Goal: Task Accomplishment & Management: Use online tool/utility

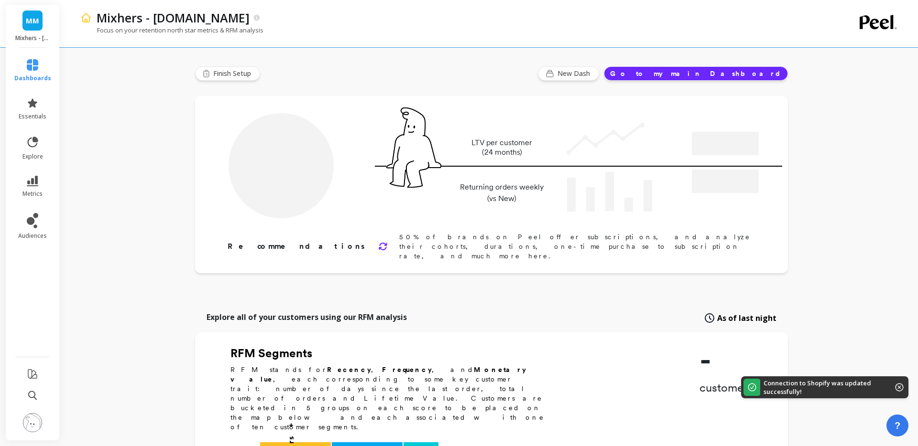
type input "Champions"
type input "21106"
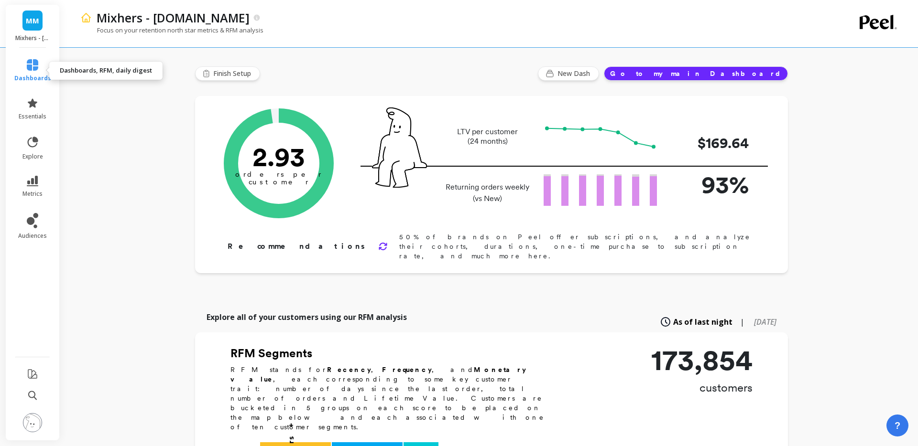
click at [33, 65] on icon at bounding box center [32, 64] width 11 height 11
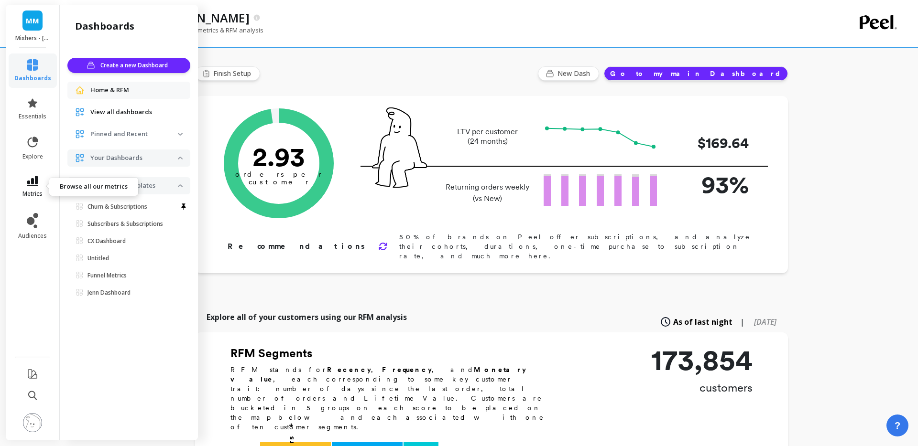
click at [33, 186] on icon at bounding box center [32, 181] width 11 height 11
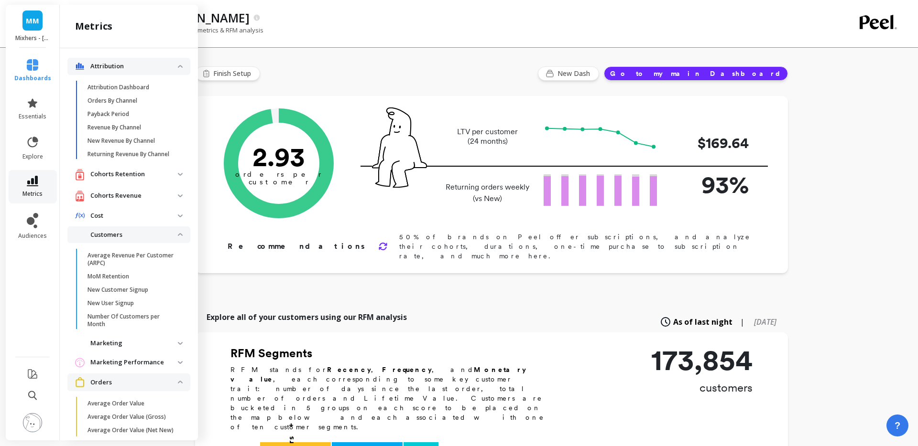
scroll to position [176, 0]
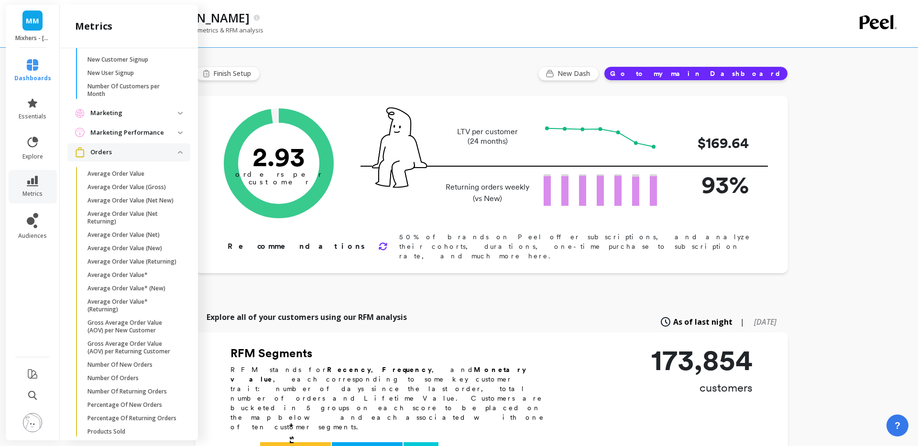
click at [144, 154] on p "Orders" at bounding box center [133, 153] width 87 height 10
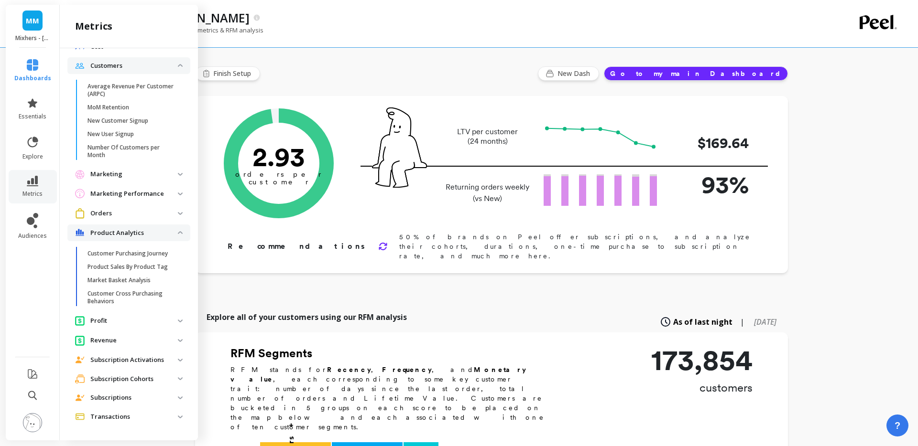
scroll to position [169, 0]
click at [116, 233] on p "Product Analytics" at bounding box center [133, 233] width 87 height 10
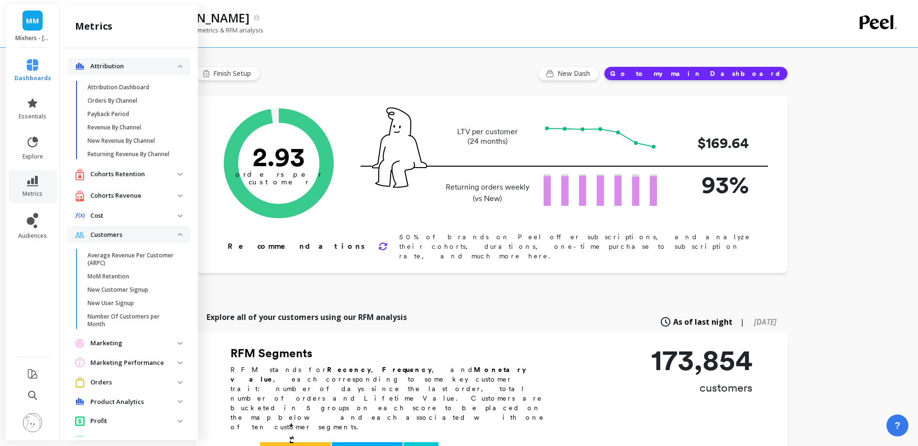
scroll to position [0, 0]
click at [121, 215] on p "Cost" at bounding box center [133, 216] width 87 height 10
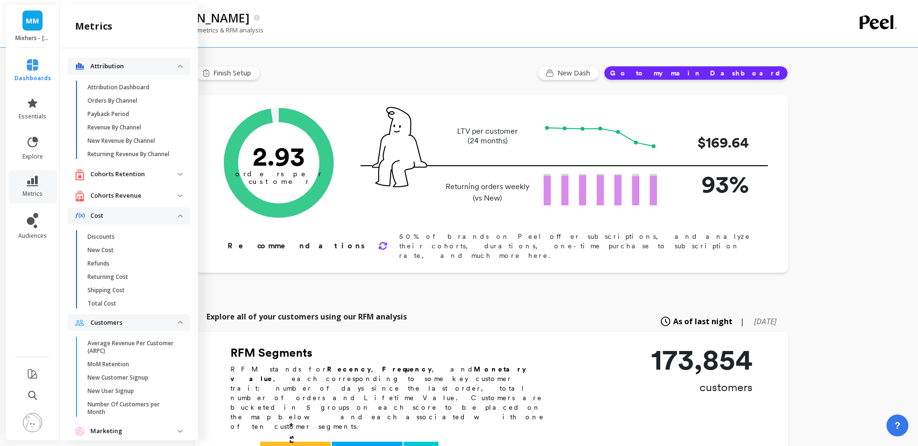
click at [121, 215] on p "Cost" at bounding box center [133, 216] width 87 height 10
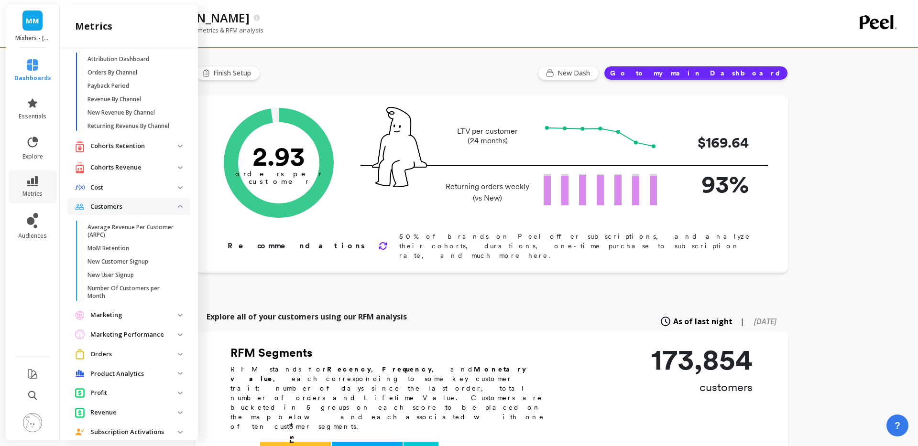
scroll to position [29, 0]
click at [131, 209] on p "Customers" at bounding box center [133, 207] width 87 height 10
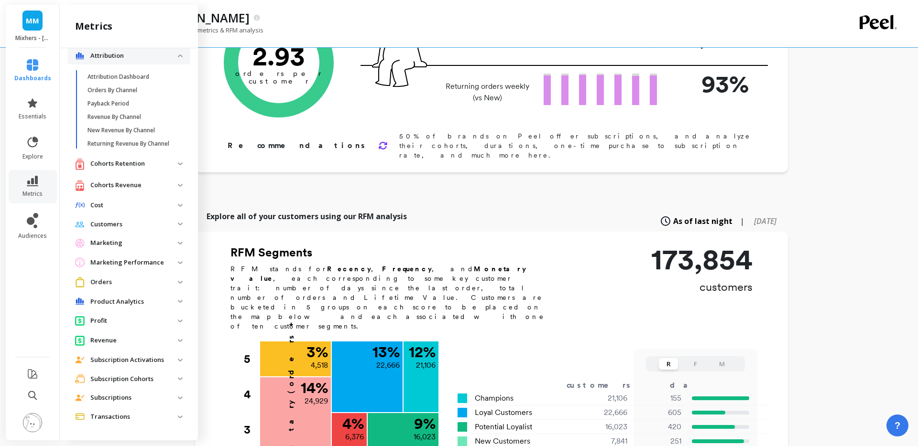
scroll to position [0, 0]
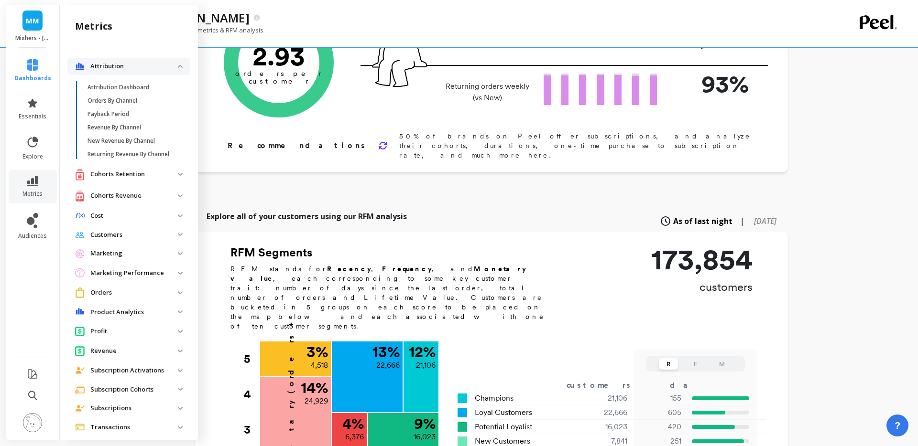
click at [127, 68] on p "Attribution" at bounding box center [133, 67] width 87 height 10
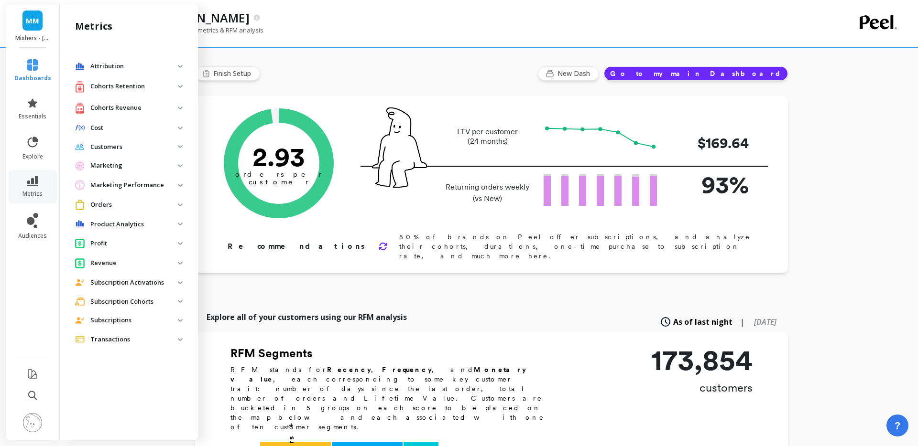
click at [179, 225] on img at bounding box center [180, 224] width 5 height 3
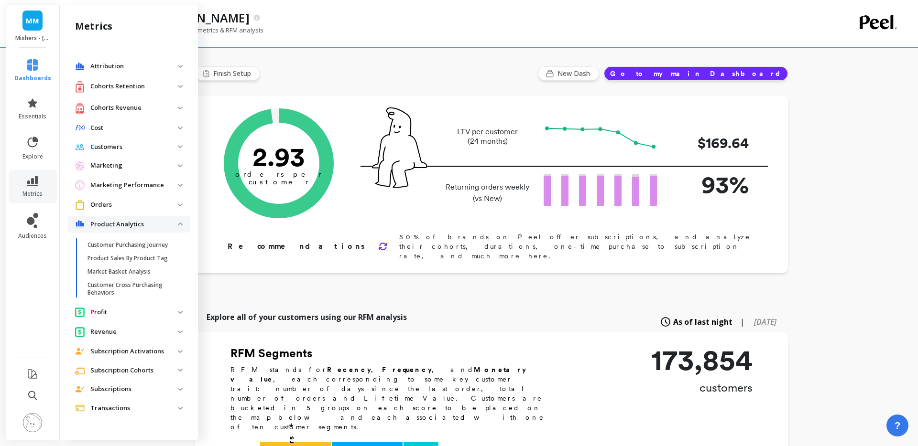
click at [126, 220] on p "Product Analytics" at bounding box center [133, 225] width 87 height 10
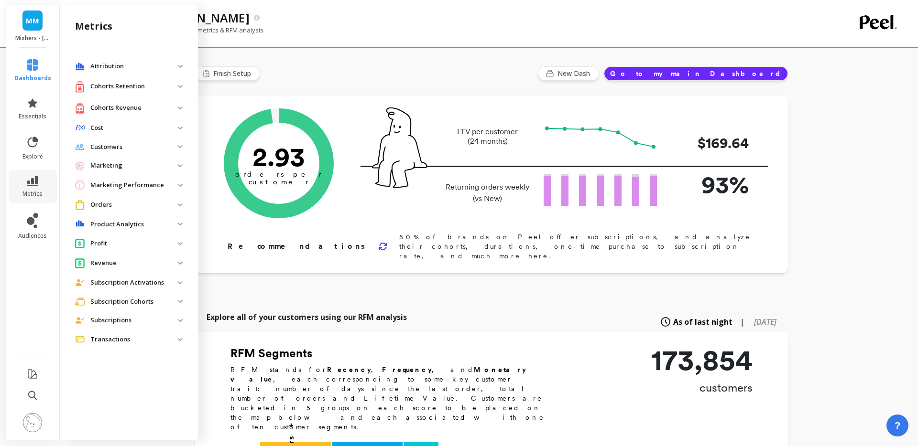
click at [119, 205] on p "Orders" at bounding box center [133, 205] width 87 height 10
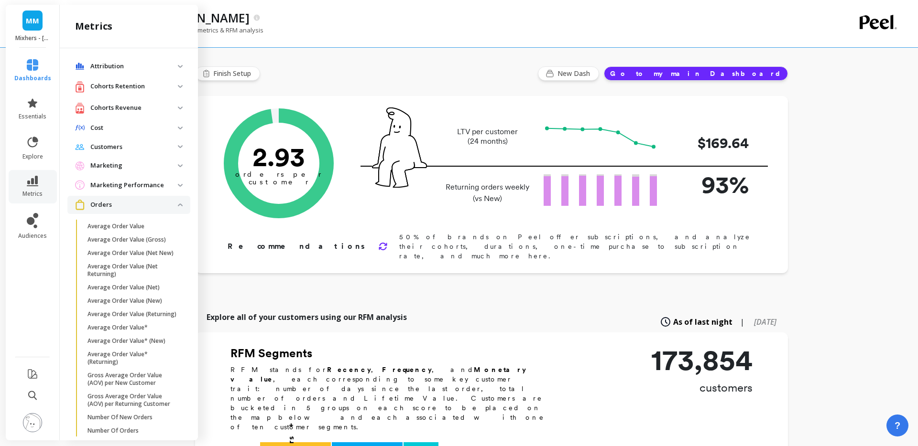
click at [37, 403] on li at bounding box center [33, 396] width 56 height 21
click at [35, 394] on icon at bounding box center [32, 396] width 9 height 10
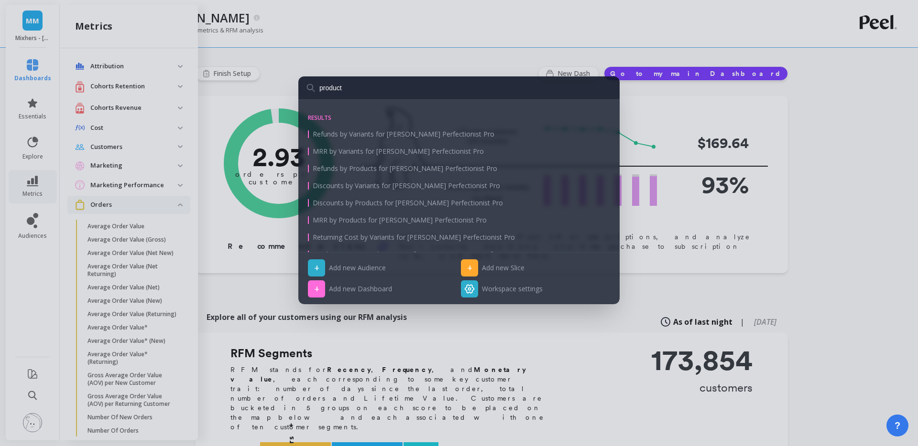
click at [366, 92] on input "product" at bounding box center [458, 87] width 321 height 23
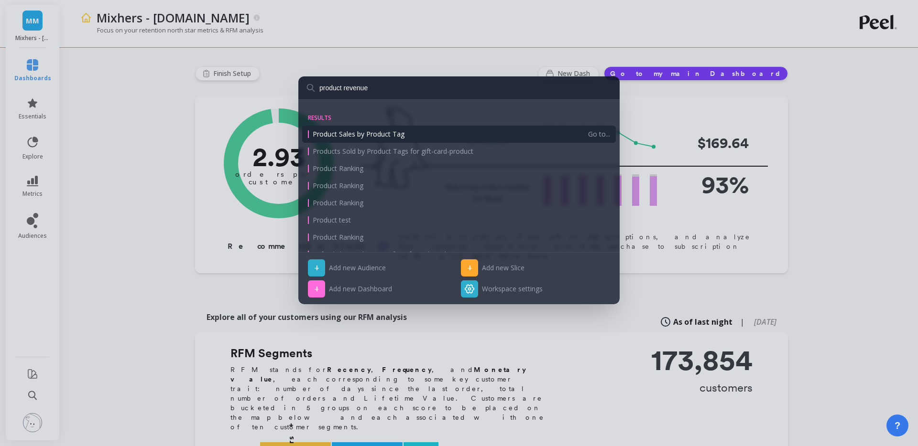
type input "product revenue"
click at [355, 134] on span "Product Sales by Product Tag" at bounding box center [359, 135] width 92 height 10
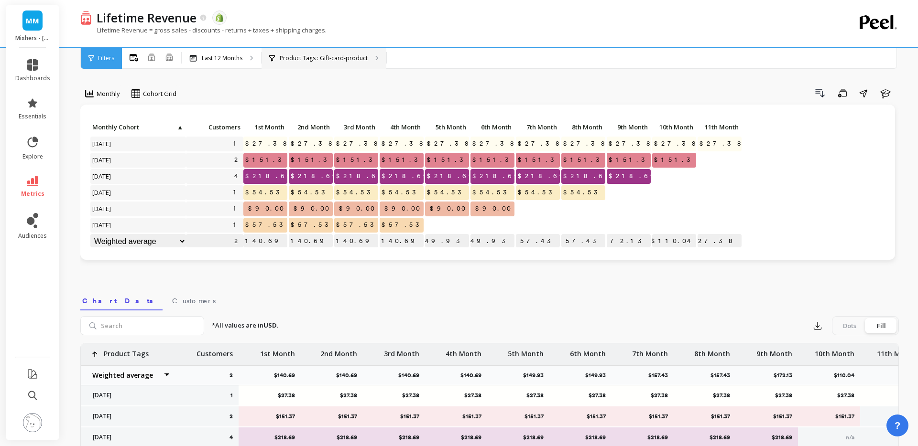
click at [370, 61] on div "Product Tags : Gift-card-product" at bounding box center [323, 58] width 125 height 21
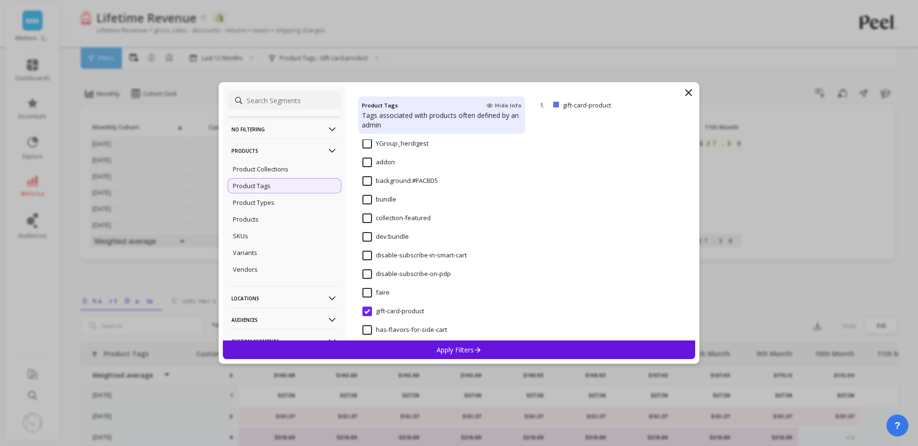
scroll to position [1119, 0]
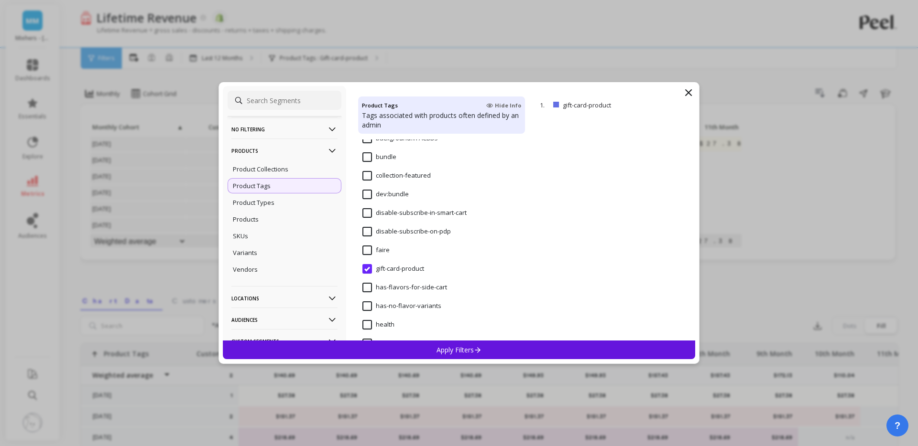
click at [367, 271] on input "gift-card-product" at bounding box center [393, 269] width 62 height 10
click at [248, 238] on div "SKUs" at bounding box center [285, 235] width 114 height 15
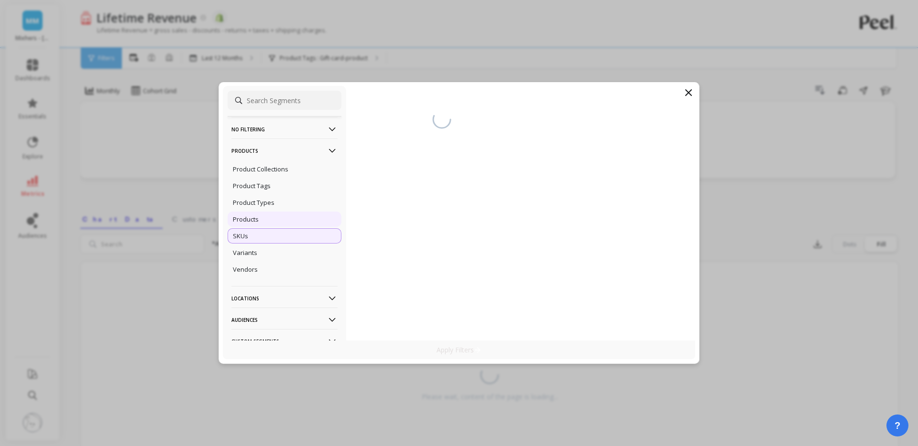
scroll to position [2, 0]
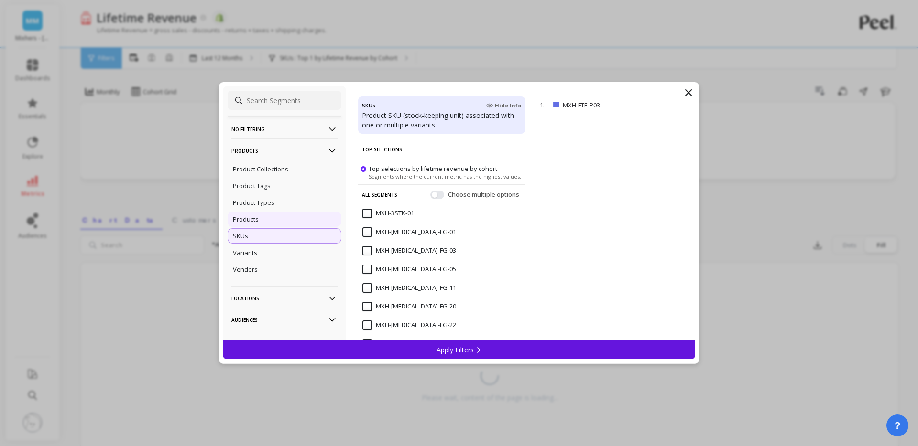
click at [258, 219] on p "Products" at bounding box center [246, 219] width 26 height 9
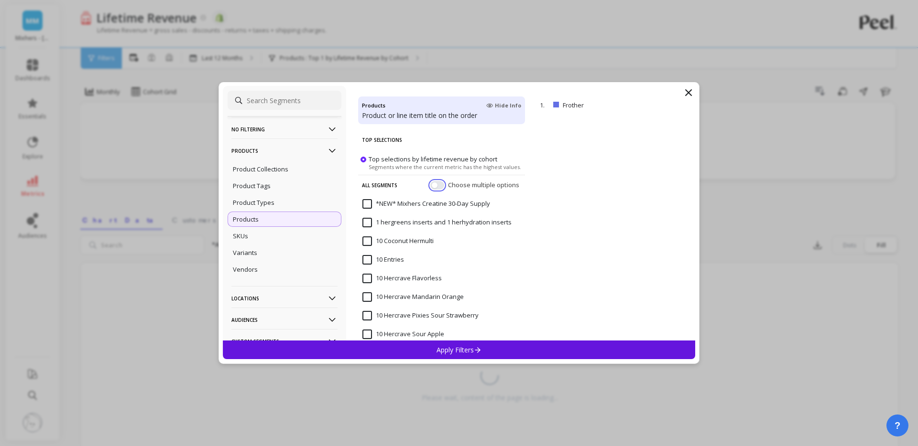
click at [442, 185] on button "button" at bounding box center [437, 185] width 14 height 9
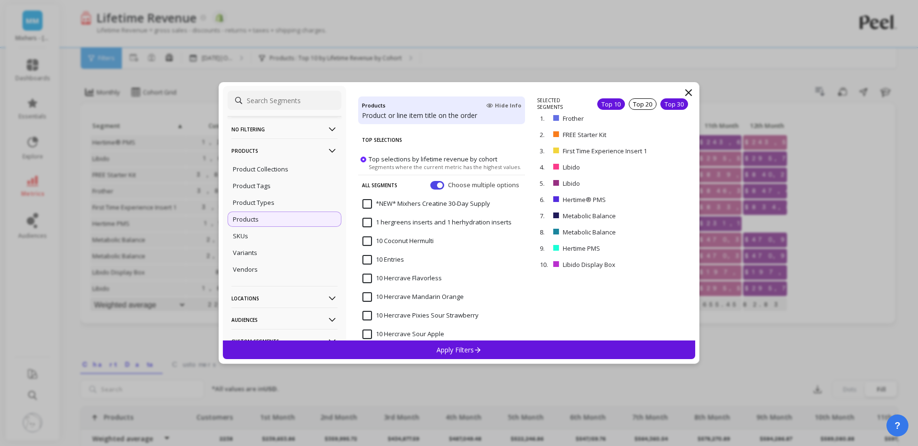
click at [670, 103] on div "Top 30" at bounding box center [674, 103] width 28 height 11
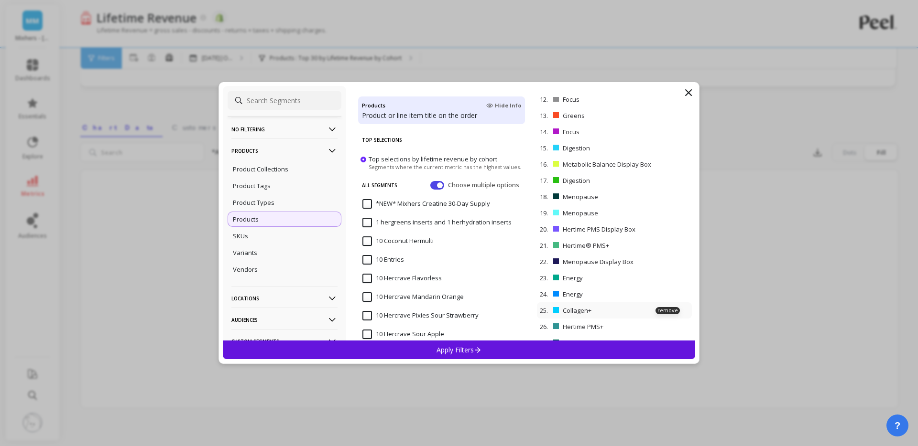
scroll to position [256, 0]
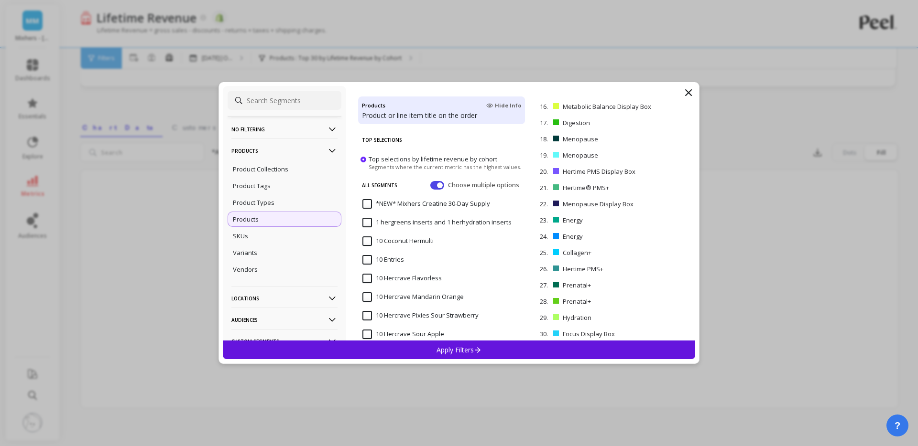
click at [423, 163] on span "Segments where the current metric has the highest values." at bounding box center [445, 166] width 152 height 7
click at [0, 0] on input "Top selections by lifetime revenue by cohort Segments where the current metric …" at bounding box center [0, 0] width 0 height 0
click at [423, 163] on span "Segments where the current metric has the highest values." at bounding box center [445, 166] width 152 height 7
click at [0, 0] on input "Top selections by lifetime revenue by cohort Segments where the current metric …" at bounding box center [0, 0] width 0 height 0
click at [396, 160] on span "Top selections by lifetime revenue by cohort" at bounding box center [433, 159] width 129 height 9
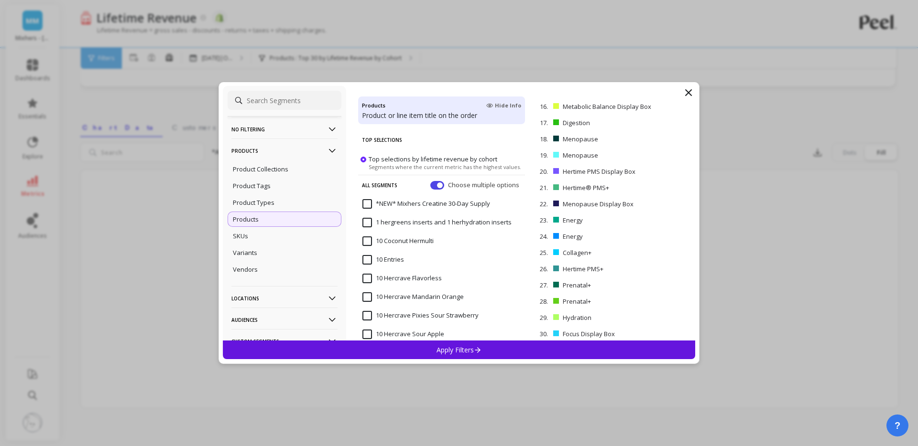
click at [0, 0] on input "Top selections by lifetime revenue by cohort Segments where the current metric …" at bounding box center [0, 0] width 0 height 0
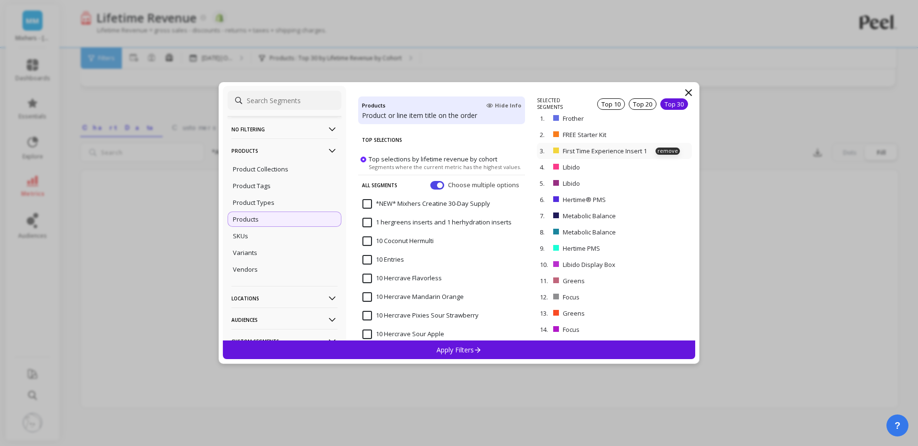
scroll to position [0, 0]
click at [439, 348] on p "Apply Filters" at bounding box center [458, 350] width 45 height 9
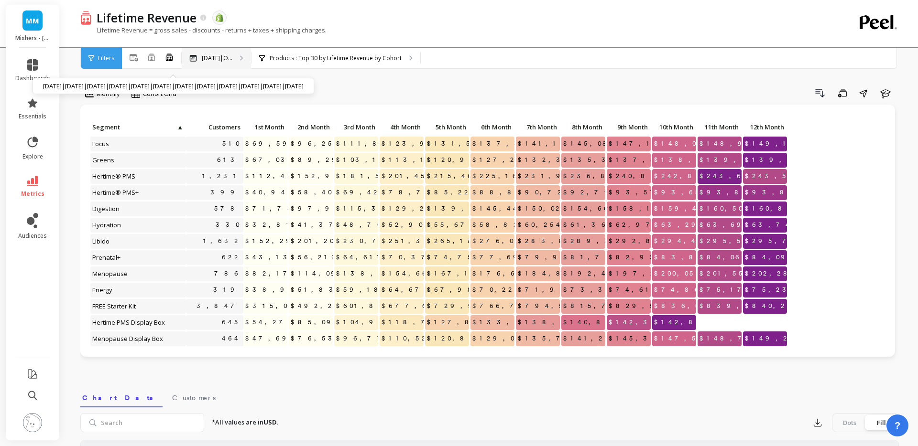
click at [227, 60] on p "[DATE]|O..." at bounding box center [217, 58] width 31 height 8
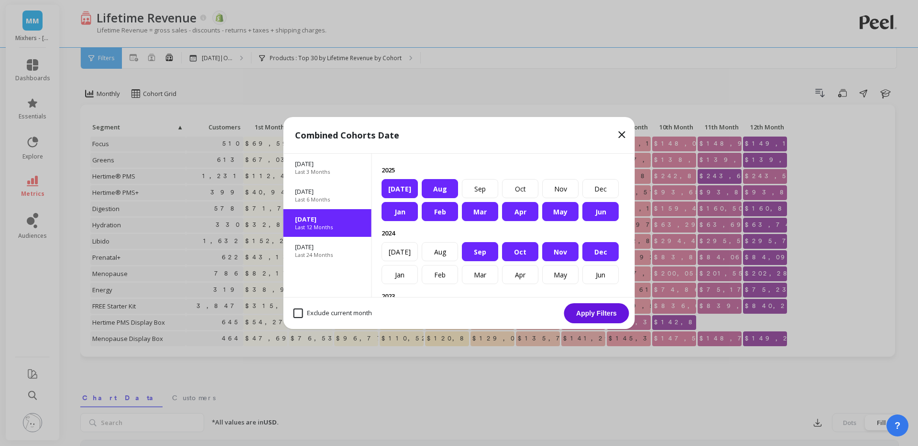
drag, startPoint x: 480, startPoint y: 253, endPoint x: 543, endPoint y: 253, distance: 63.1
click at [481, 253] on div "Sep" at bounding box center [480, 251] width 36 height 19
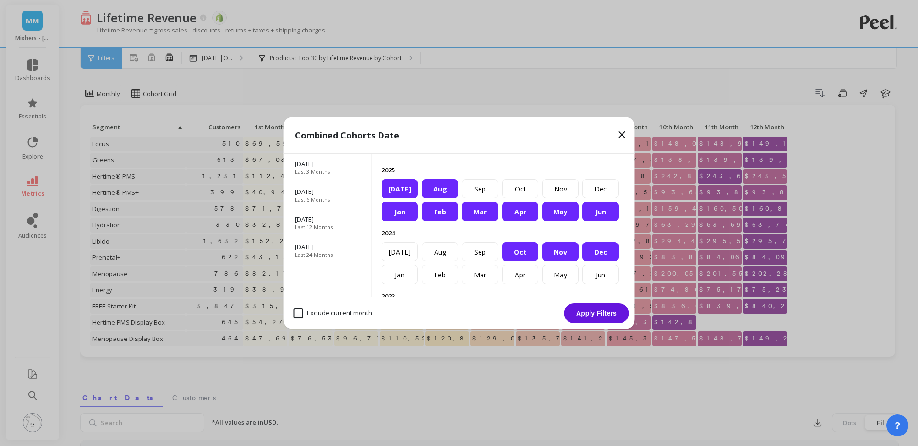
click at [543, 253] on div "Nov" at bounding box center [560, 251] width 36 height 19
click at [529, 254] on div "Oct" at bounding box center [520, 251] width 36 height 19
click at [591, 253] on div "Dec" at bounding box center [600, 251] width 36 height 19
click at [586, 314] on button "Apply Filters" at bounding box center [596, 314] width 65 height 20
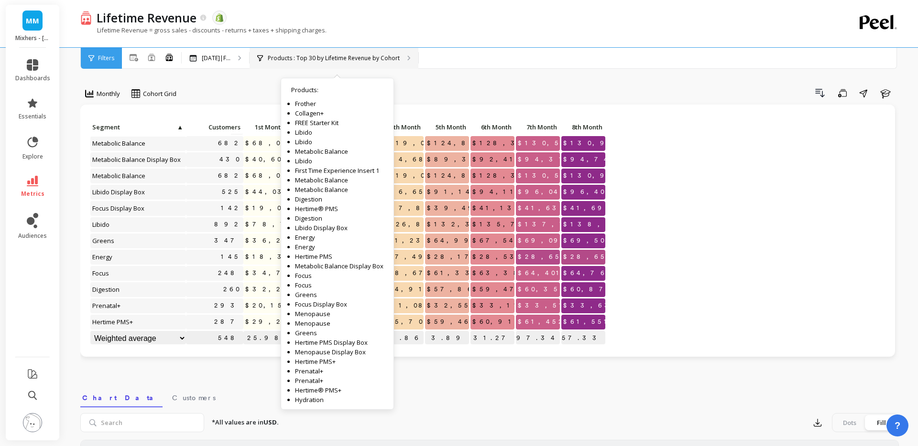
click at [340, 58] on p "Products : Top 30 by Lifetime Revenue by Cohort" at bounding box center [334, 58] width 132 height 8
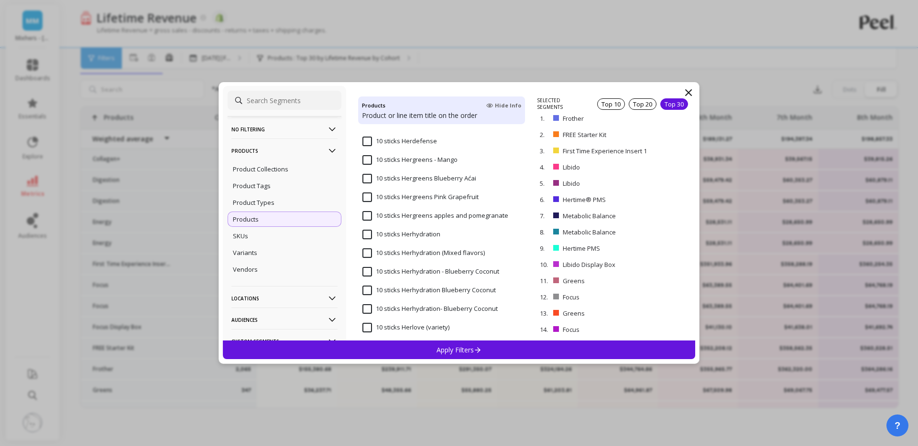
scroll to position [644, 0]
click at [279, 172] on p "Product Collections" at bounding box center [260, 169] width 55 height 9
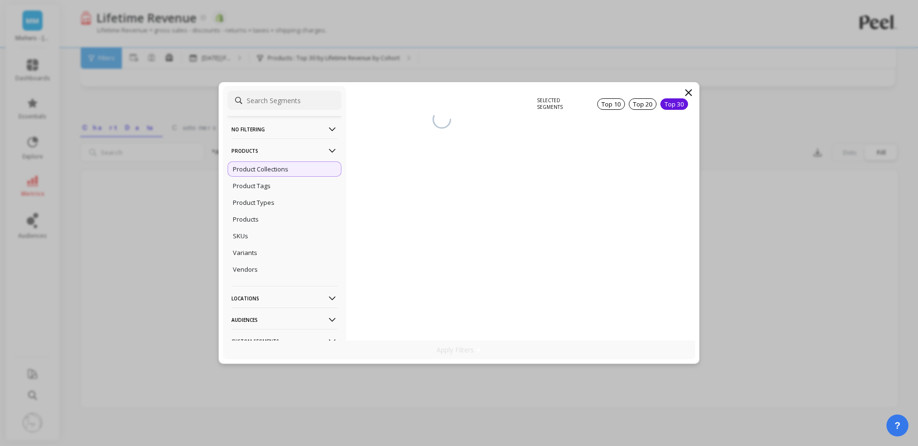
scroll to position [95, 0]
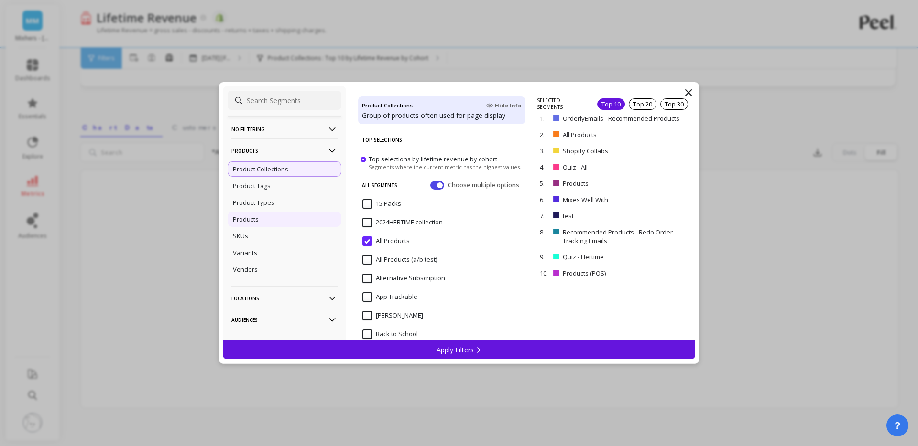
click at [266, 222] on div "Products" at bounding box center [285, 219] width 114 height 15
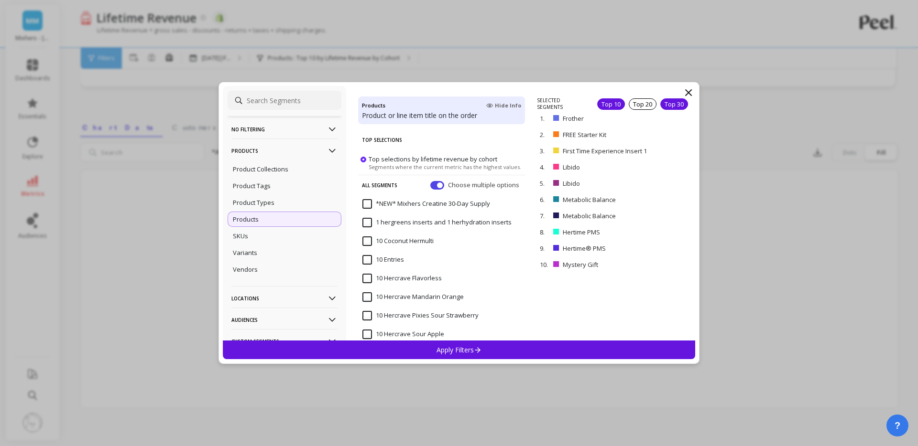
click at [665, 105] on div "Top 30" at bounding box center [674, 103] width 28 height 11
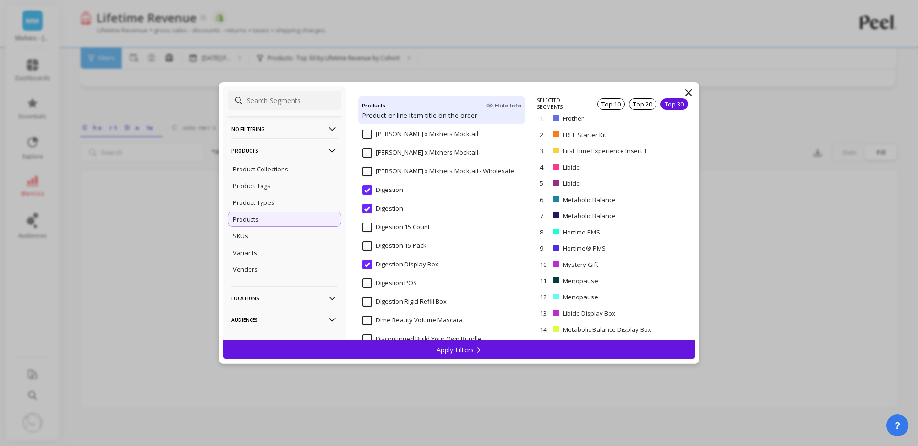
scroll to position [3948, 0]
click at [366, 227] on input "Digestion 15 Count" at bounding box center [395, 227] width 67 height 10
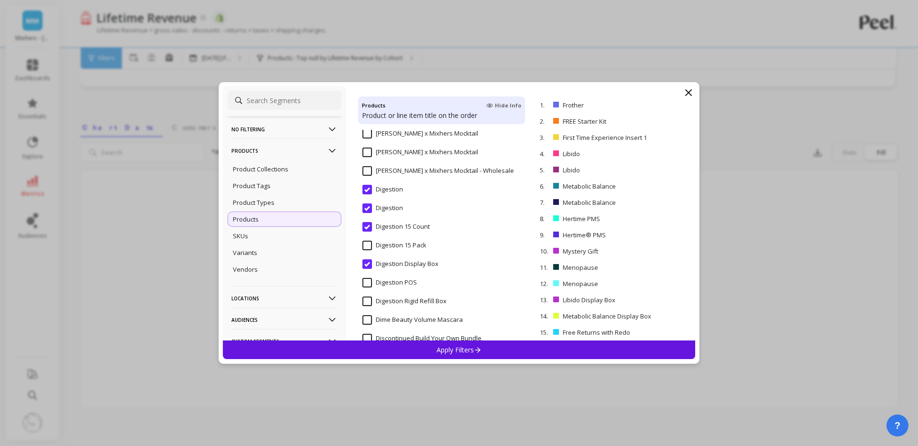
click at [366, 245] on input "Digestion 15 Pack" at bounding box center [394, 246] width 64 height 10
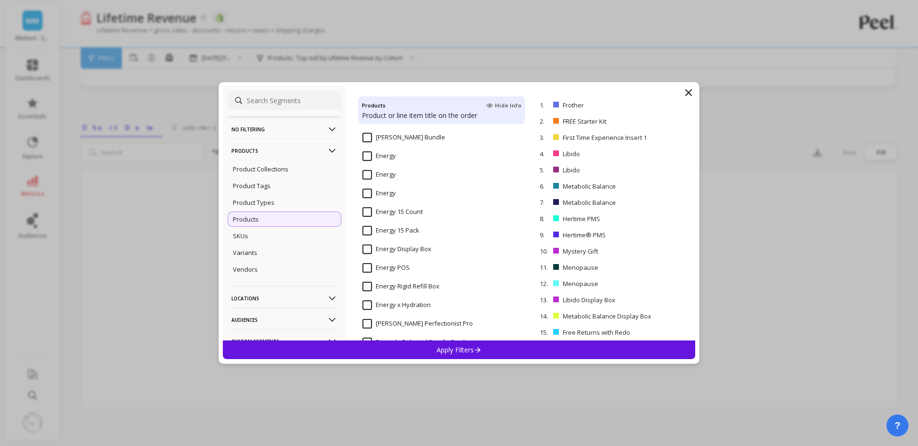
scroll to position [4205, 0]
click at [364, 174] on input "Energy" at bounding box center [378, 176] width 33 height 10
click at [367, 193] on input "Energy" at bounding box center [378, 194] width 33 height 10
click at [366, 218] on span "Energy" at bounding box center [378, 218] width 33 height 20
click at [369, 234] on input "Energy 15 Count" at bounding box center [392, 232] width 60 height 10
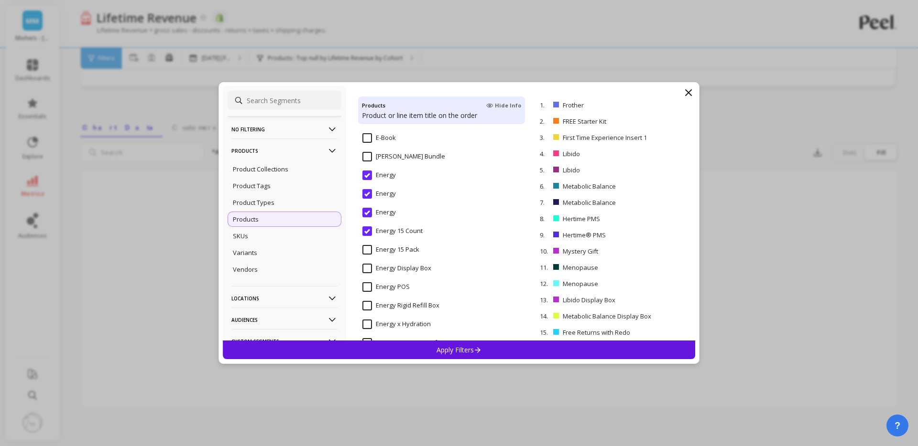
click at [366, 248] on input "Energy 15 Pack" at bounding box center [390, 250] width 57 height 10
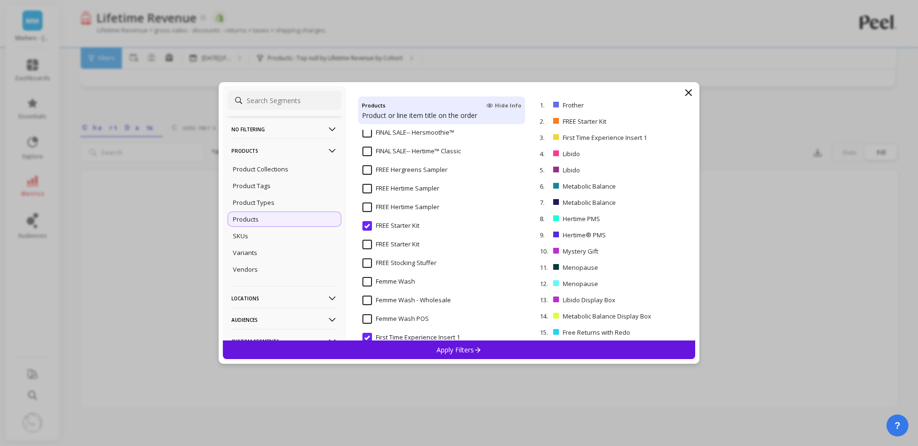
scroll to position [4542, 0]
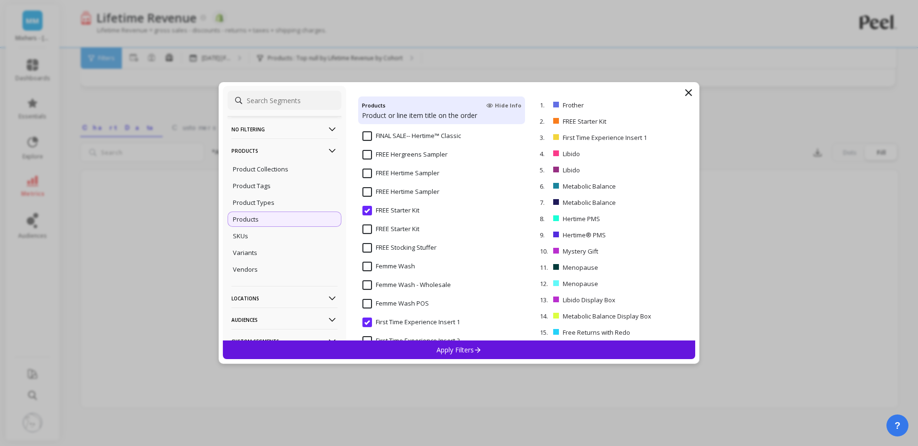
click at [369, 212] on input "FREE Starter Kit" at bounding box center [390, 211] width 57 height 10
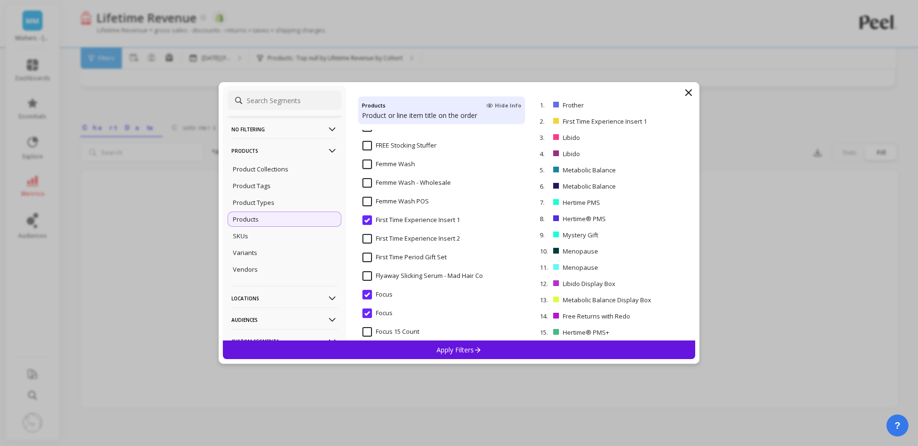
scroll to position [4661, 0]
click at [368, 204] on input "First Time Experience Insert 1" at bounding box center [411, 204] width 98 height 10
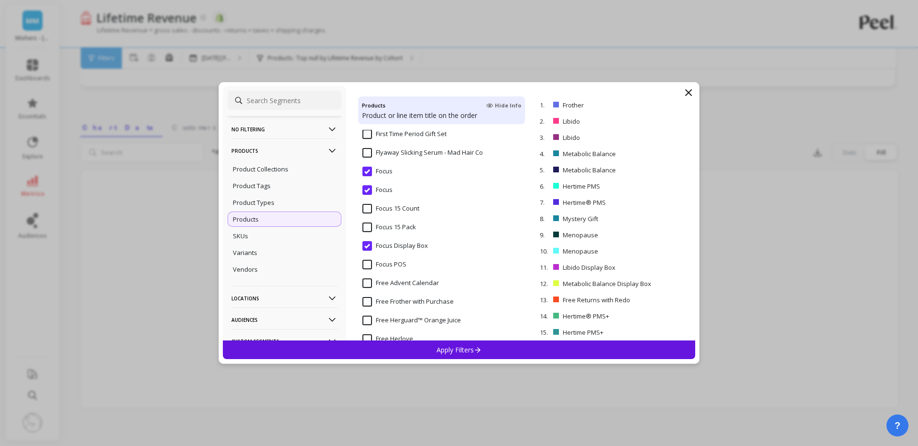
scroll to position [4769, 0]
click at [366, 224] on input "Focus 15 Pack" at bounding box center [389, 226] width 54 height 10
click at [369, 209] on input "Focus 15 Count" at bounding box center [390, 208] width 57 height 10
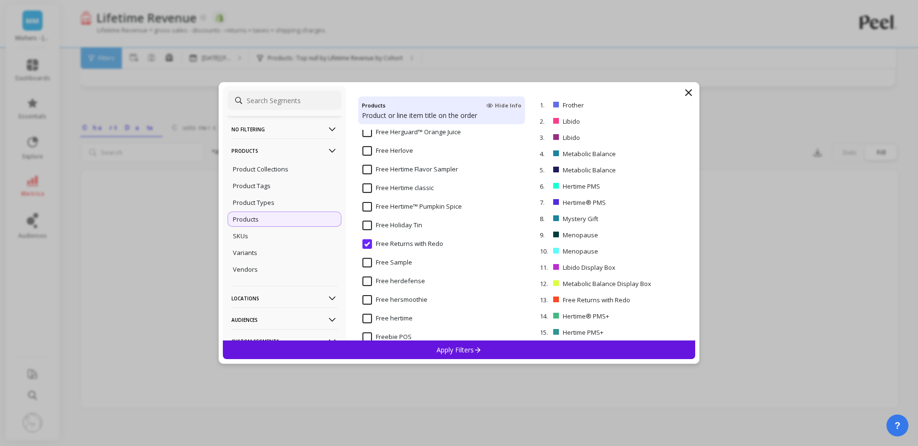
scroll to position [4980, 0]
click at [369, 220] on input "Free Returns with Redo" at bounding box center [402, 221] width 81 height 10
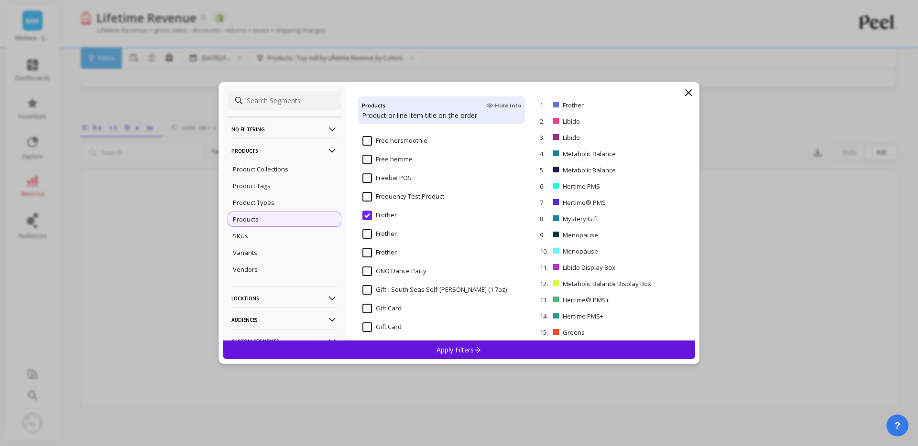
scroll to position [5120, 0]
click at [365, 210] on input "Frother" at bounding box center [379, 211] width 34 height 10
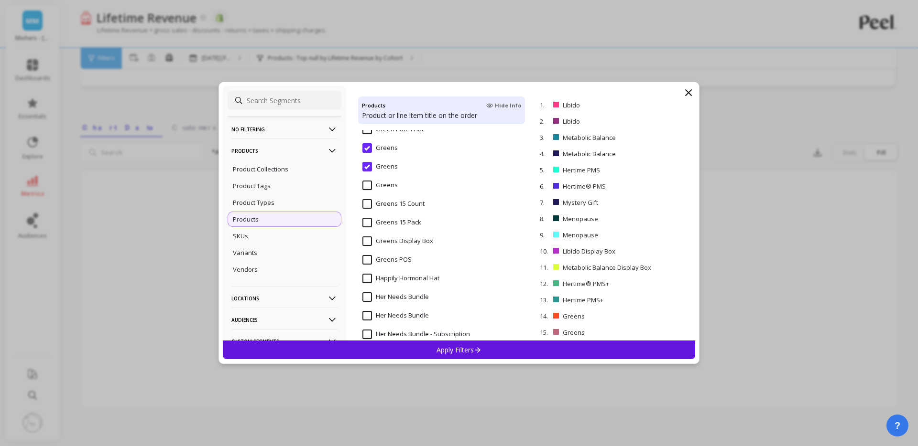
scroll to position [5389, 0]
click at [367, 184] on input "Greens" at bounding box center [379, 185] width 35 height 10
click at [367, 201] on input "Greens 15 Count" at bounding box center [393, 203] width 62 height 10
click at [366, 224] on input "Greens 15 Pack" at bounding box center [391, 222] width 59 height 10
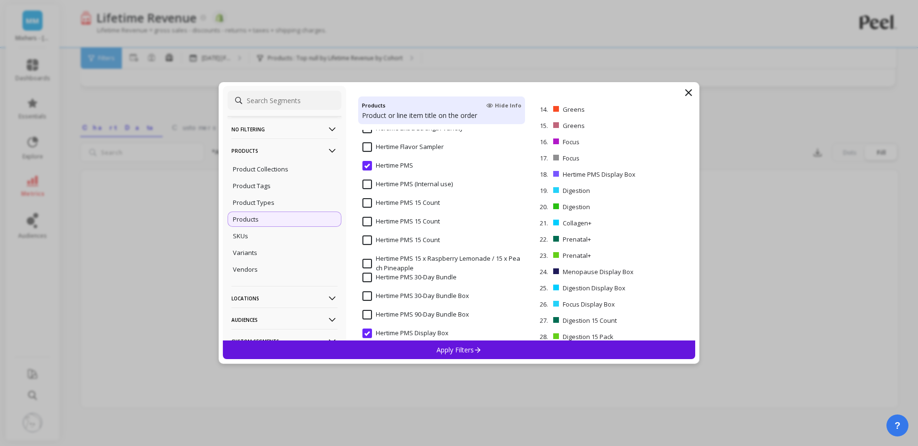
scroll to position [11295, 0]
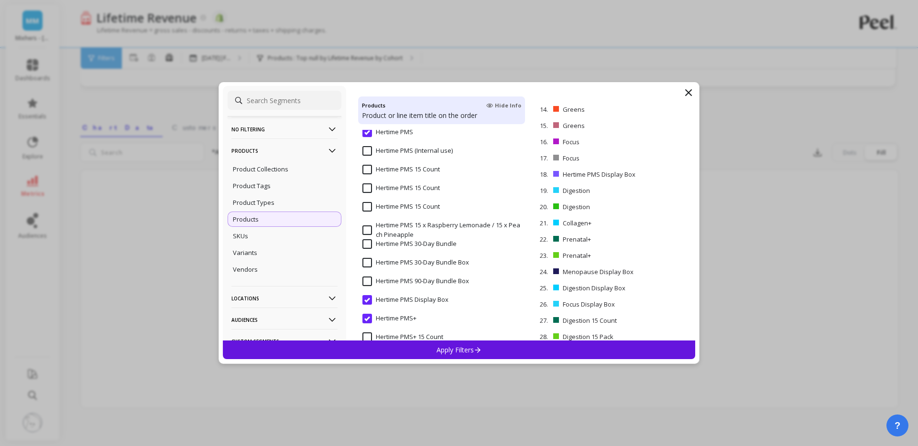
click at [368, 168] on input "Hertime PMS 15 Count" at bounding box center [400, 170] width 77 height 10
click at [367, 188] on input "Hertime PMS 15 Count" at bounding box center [400, 189] width 77 height 10
click at [366, 203] on Count "Hertime PMS 15 Count" at bounding box center [400, 207] width 77 height 10
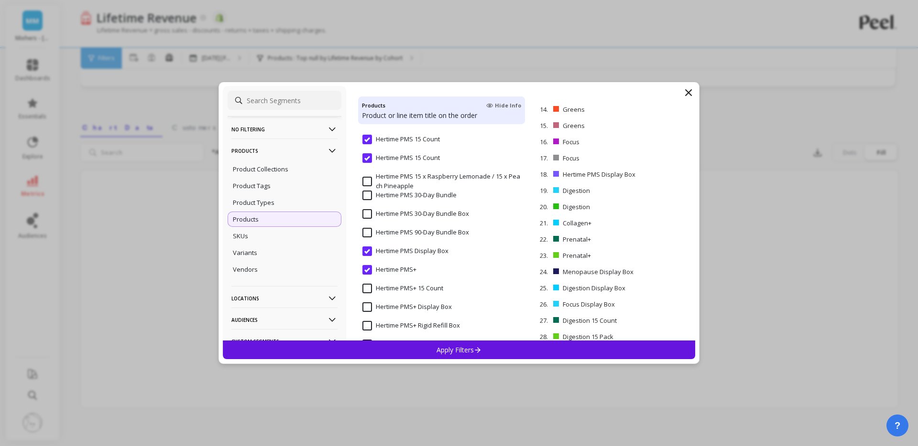
scroll to position [11341, 0]
click at [369, 254] on input "Hertime PMS Display Box" at bounding box center [405, 255] width 86 height 10
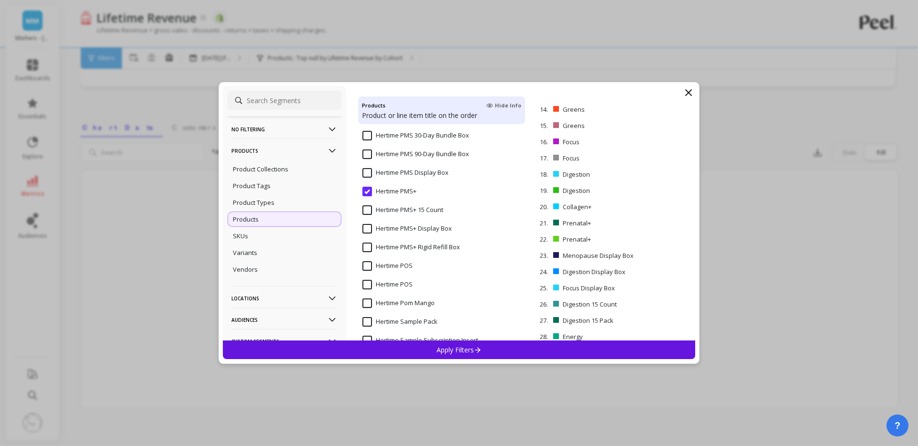
scroll to position [11425, 0]
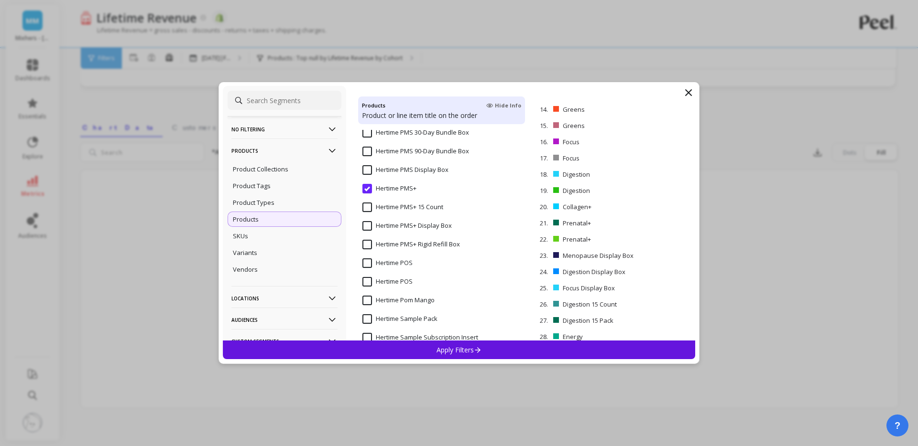
click at [364, 206] on input "Hertime PMS+ 15 Count" at bounding box center [402, 208] width 81 height 10
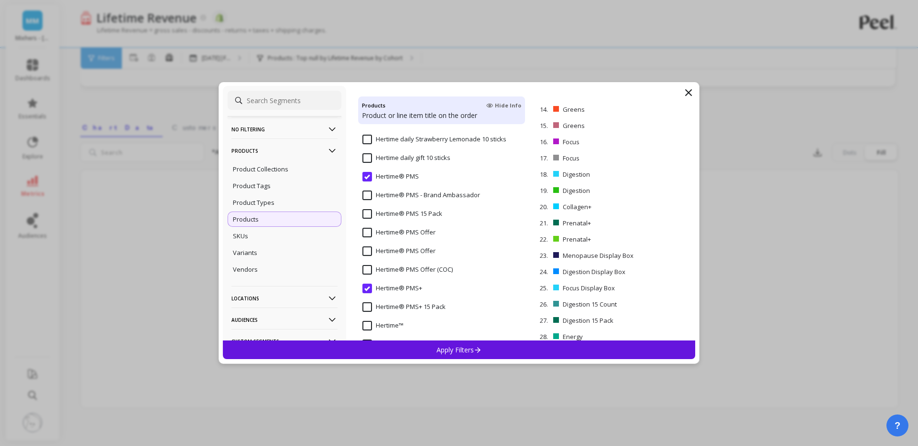
scroll to position [11736, 0]
click at [366, 212] on input "Hertime® PMS 15 Pack" at bounding box center [402, 214] width 80 height 10
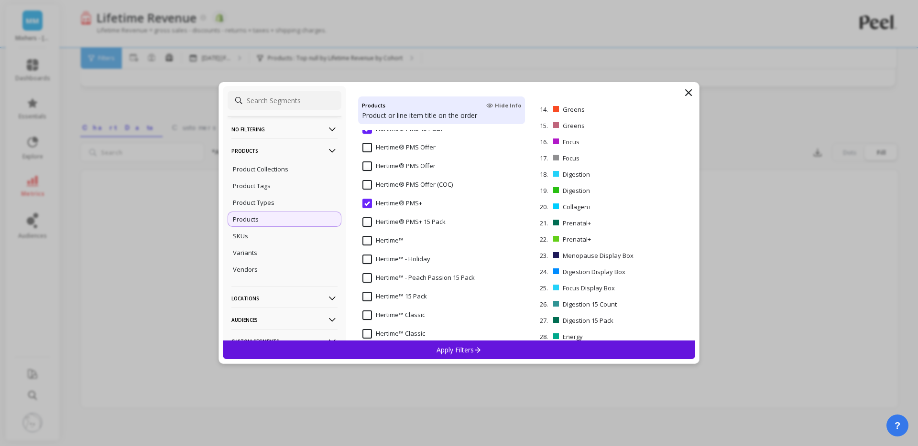
click at [368, 223] on input "Hertime® PMS+ 15 Pack" at bounding box center [403, 223] width 83 height 10
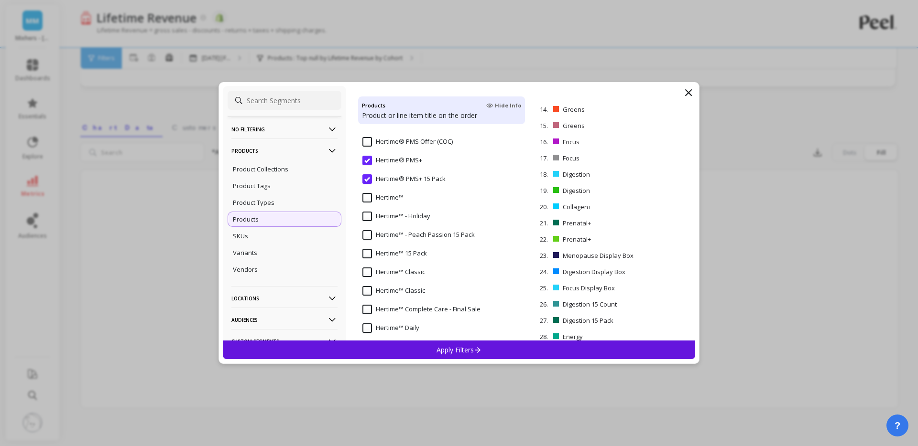
scroll to position [11864, 0]
click at [368, 197] on input "Hertime™" at bounding box center [382, 197] width 41 height 10
click at [367, 200] on input "Hydration" at bounding box center [383, 199] width 42 height 10
click at [366, 216] on input "Hydration" at bounding box center [383, 218] width 42 height 10
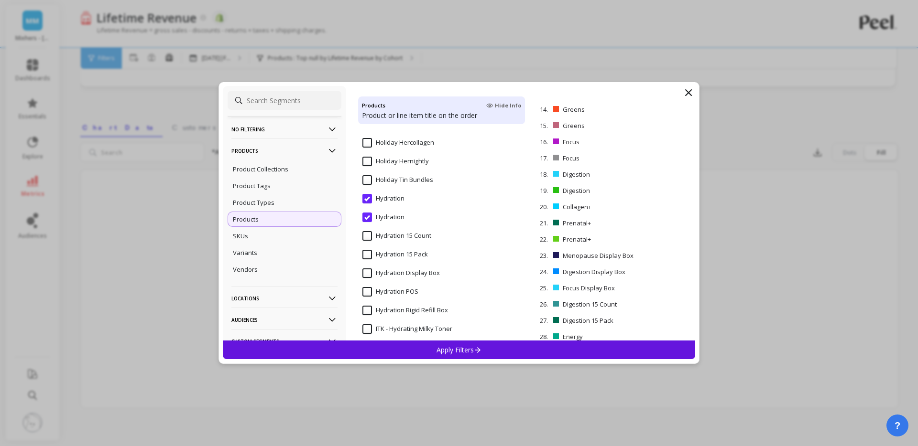
click at [370, 236] on input "Hydration 15 Count" at bounding box center [396, 236] width 69 height 10
click at [367, 257] on input "Hydration 15 Pack" at bounding box center [394, 255] width 65 height 10
click at [367, 219] on input "Libido" at bounding box center [377, 218] width 31 height 10
click at [370, 254] on input "Libido 15 Count" at bounding box center [390, 255] width 57 height 10
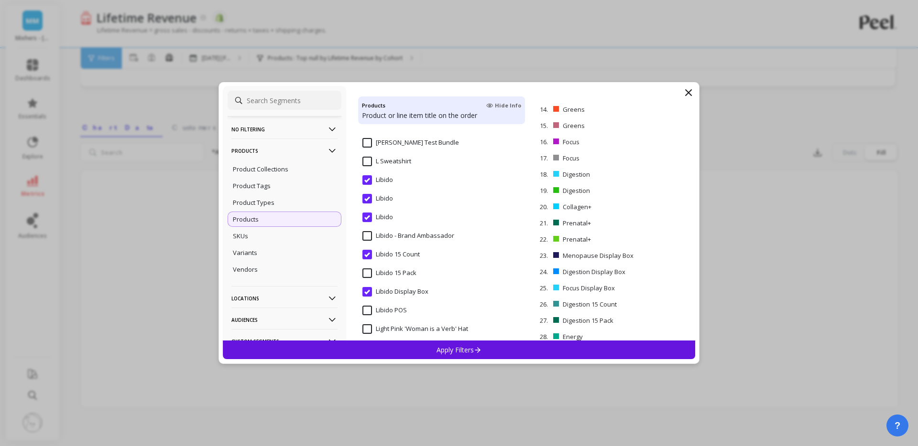
click at [370, 271] on input "Libido 15 Pack" at bounding box center [389, 274] width 54 height 10
click at [368, 291] on input "Libido Display Box" at bounding box center [395, 292] width 66 height 10
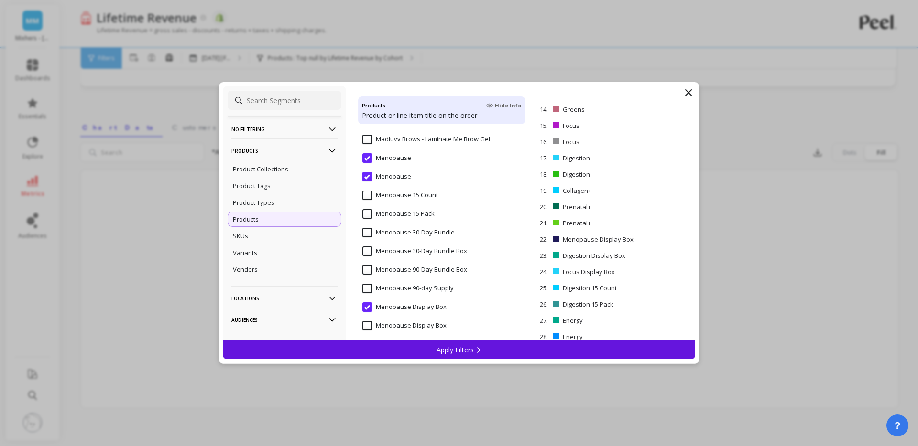
scroll to position [13230, 0]
click at [366, 190] on input "Menopause 15 Count" at bounding box center [400, 192] width 76 height 10
click at [371, 214] on input "Menopause 15 Pack" at bounding box center [398, 211] width 72 height 10
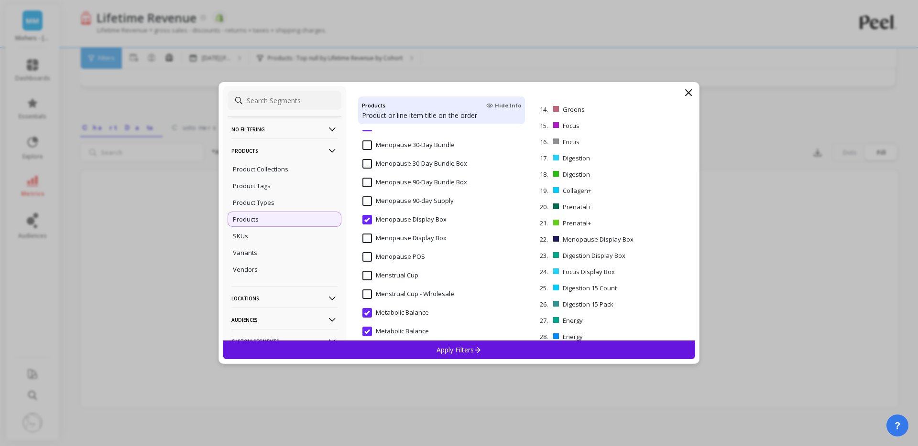
scroll to position [13317, 0]
click at [368, 219] on input "Menopause Display Box" at bounding box center [404, 217] width 84 height 10
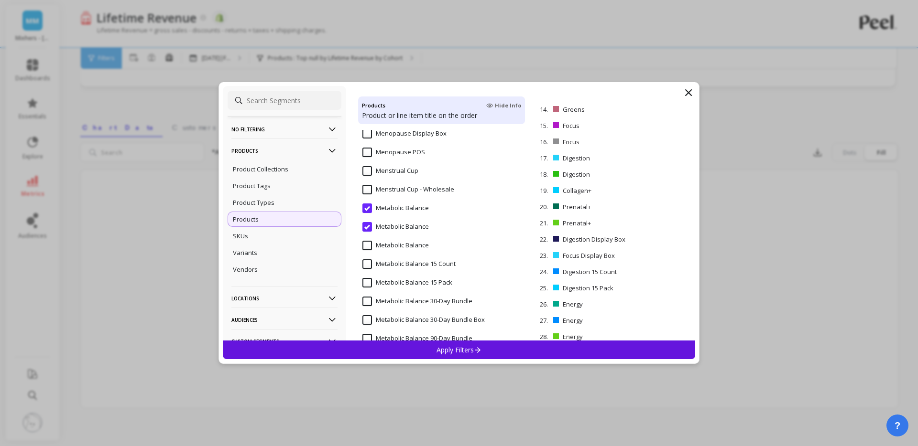
scroll to position [13420, 0]
click at [368, 245] on input "Metabolic Balance" at bounding box center [395, 245] width 66 height 10
click at [366, 262] on input "Metabolic Balance 15 Count" at bounding box center [408, 264] width 93 height 10
click at [369, 283] on input "Metabolic Balance 15 Pack" at bounding box center [407, 282] width 90 height 10
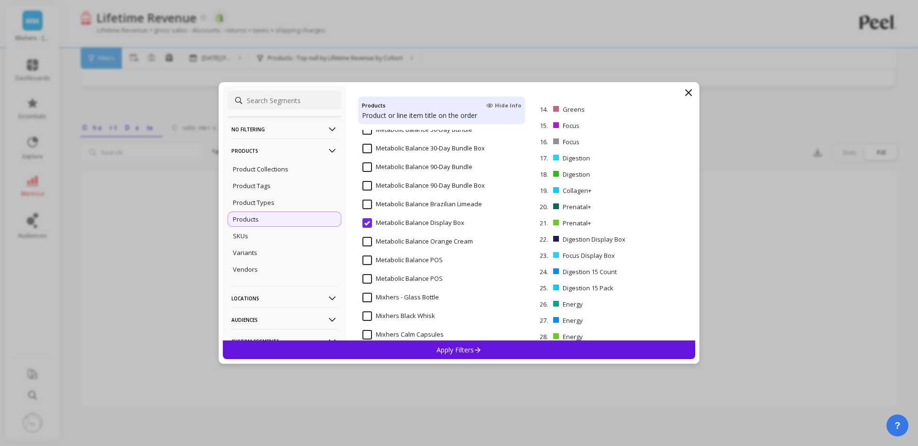
scroll to position [13592, 0]
click at [370, 221] on input "Metabolic Balance Display Box" at bounding box center [413, 222] width 102 height 10
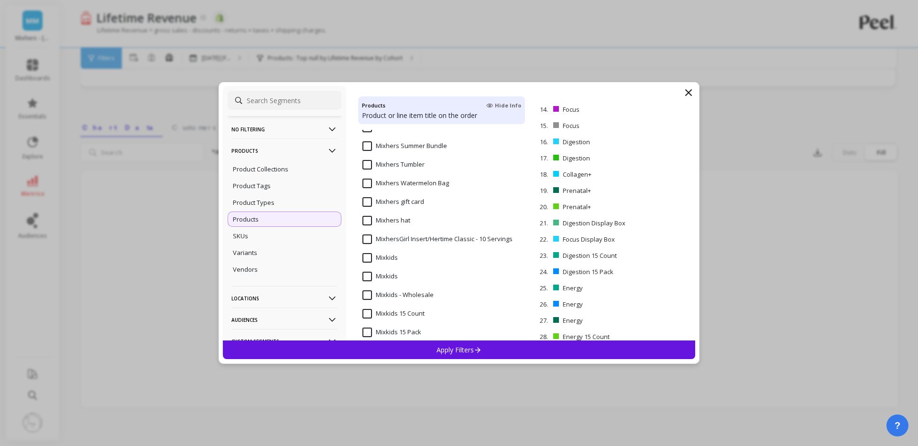
scroll to position [14197, 0]
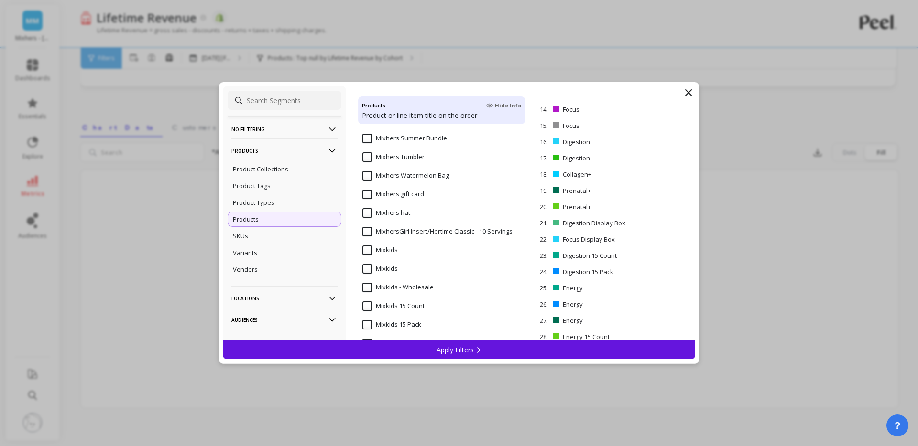
click at [366, 250] on input "Mixkids" at bounding box center [379, 251] width 35 height 10
click at [368, 271] on input "Mixkids" at bounding box center [379, 269] width 35 height 10
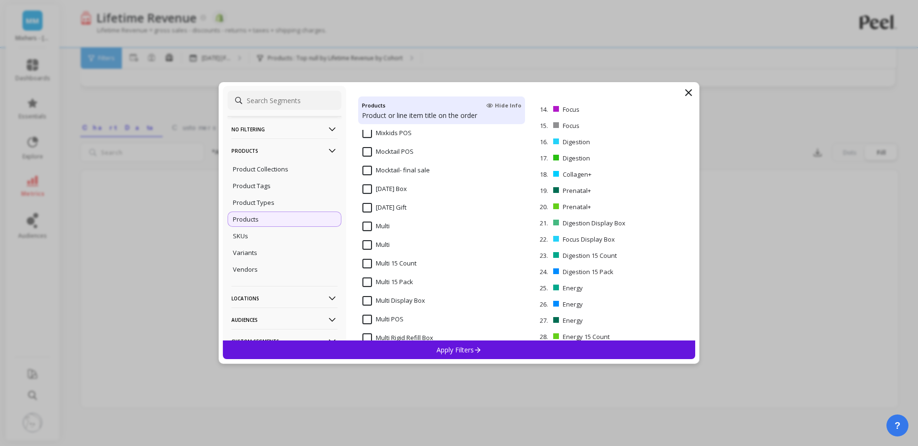
scroll to position [14442, 0]
click at [368, 208] on input "Multi" at bounding box center [375, 211] width 27 height 10
click at [368, 227] on input "Multi" at bounding box center [375, 230] width 27 height 10
click at [366, 245] on input "Multi 15 Count" at bounding box center [389, 248] width 54 height 10
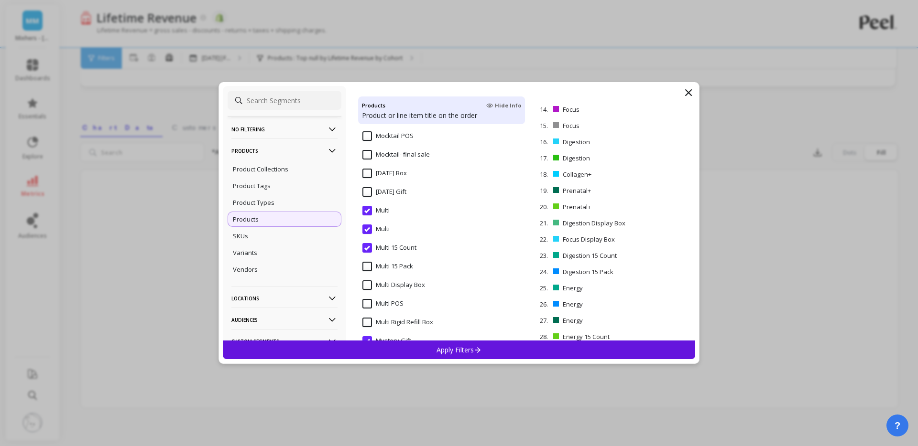
click at [369, 267] on input "Multi 15 Pack" at bounding box center [387, 267] width 51 height 10
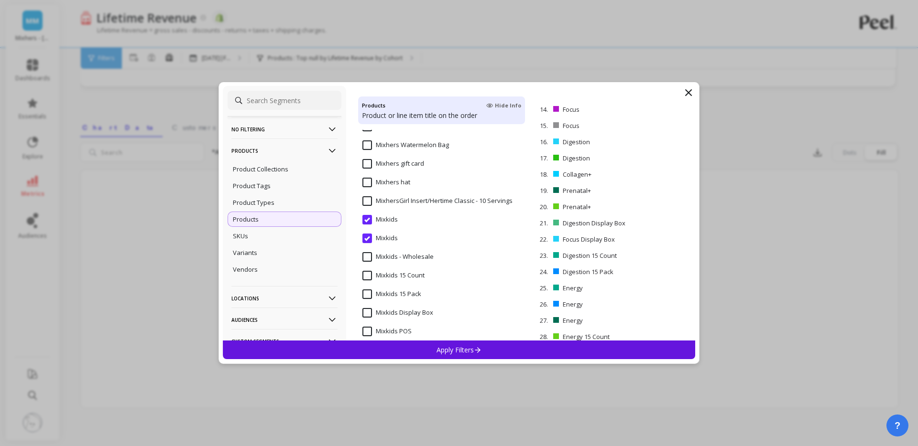
scroll to position [14227, 0]
click at [366, 276] on input "Mixkids 15 Count" at bounding box center [393, 277] width 62 height 10
click at [368, 294] on input "Mixkids 15 Pack" at bounding box center [391, 295] width 59 height 10
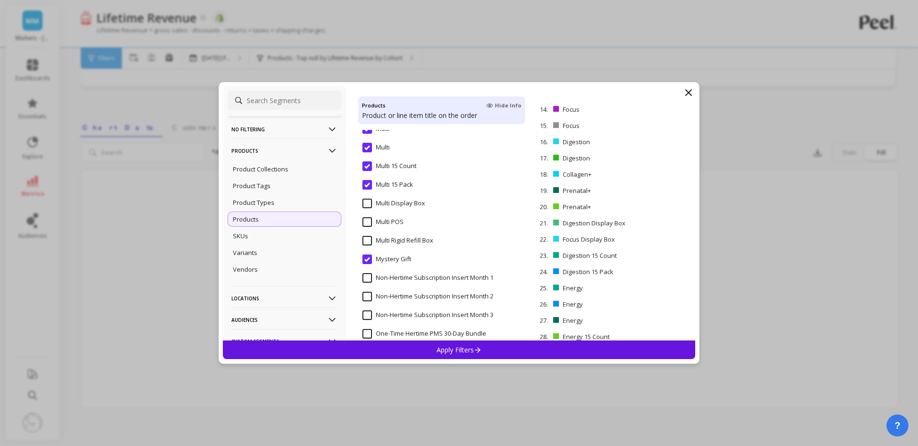
scroll to position [14532, 0]
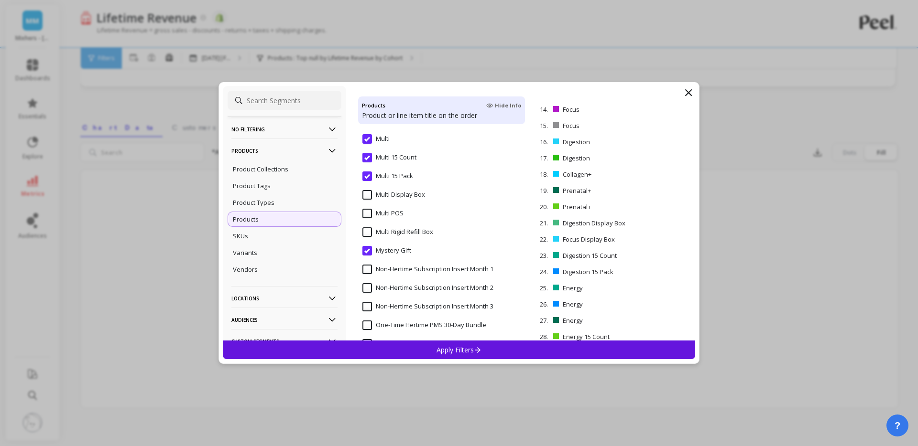
click at [374, 250] on input "Mystery Gift" at bounding box center [386, 251] width 49 height 10
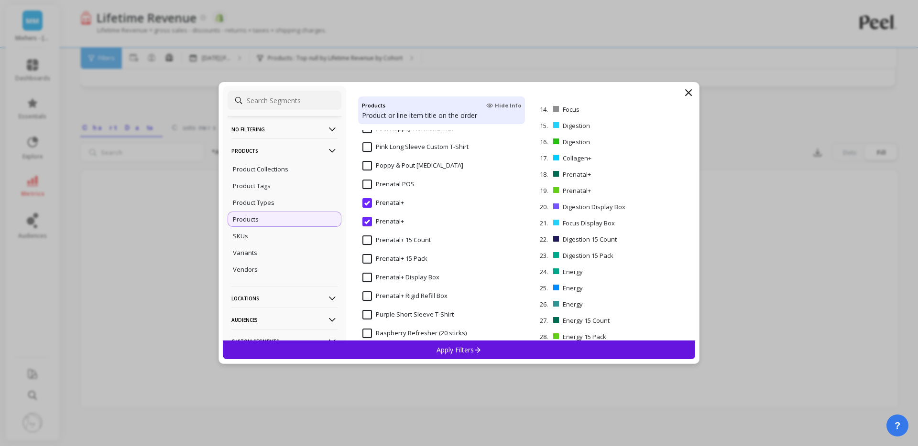
scroll to position [14841, 0]
click at [362, 240] on input "Prenatal+ 15 Count" at bounding box center [396, 240] width 68 height 10
click at [364, 252] on div "Prenatal+ 15 Pack" at bounding box center [441, 264] width 167 height 29
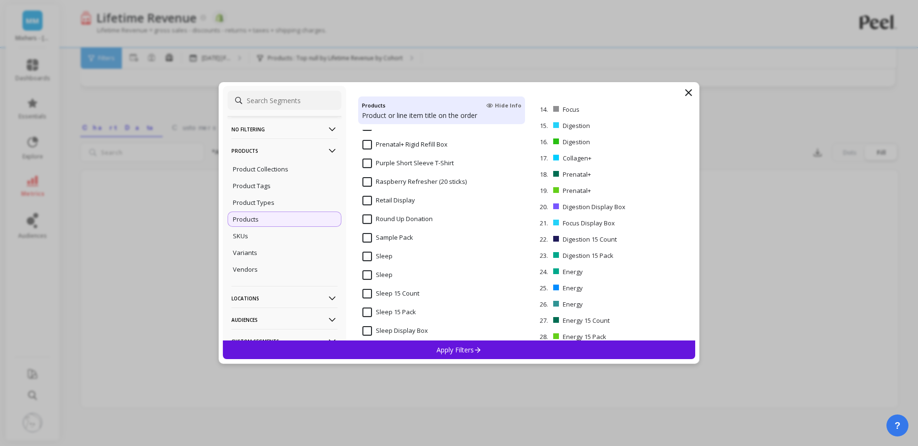
scroll to position [15020, 0]
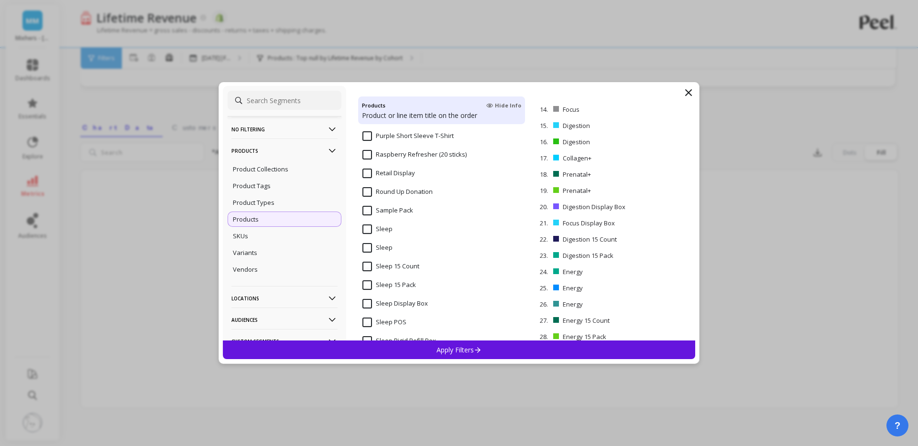
click at [363, 227] on input "Sleep" at bounding box center [377, 230] width 30 height 10
click at [369, 250] on input "Sleep" at bounding box center [377, 248] width 30 height 10
click at [370, 268] on input "Sleep 15 Count" at bounding box center [390, 267] width 57 height 10
click at [369, 281] on input "Sleep 15 Pack" at bounding box center [389, 286] width 54 height 10
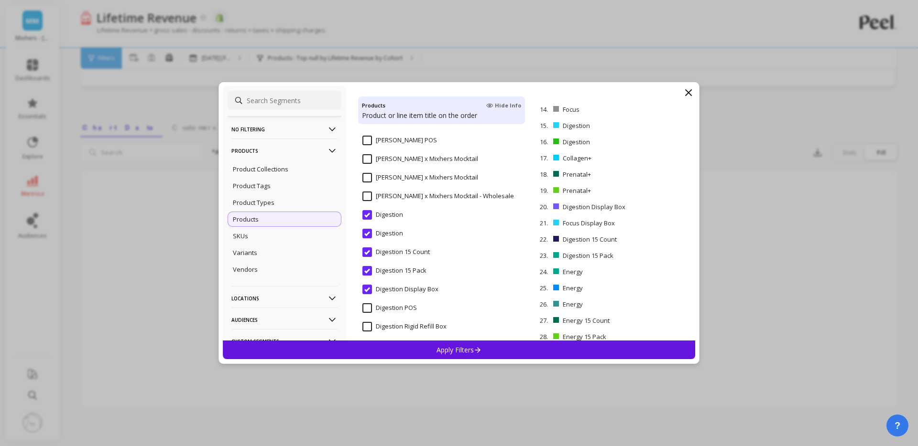
scroll to position [3928, 0]
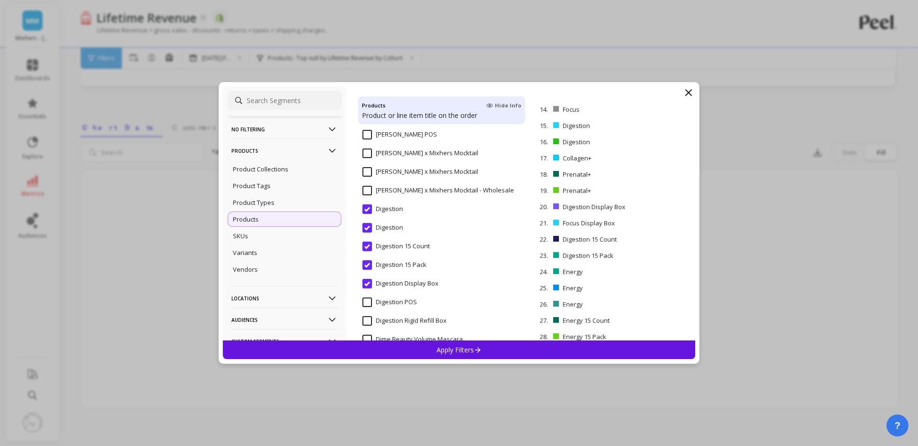
click at [366, 285] on input "Digestion Display Box" at bounding box center [400, 284] width 76 height 10
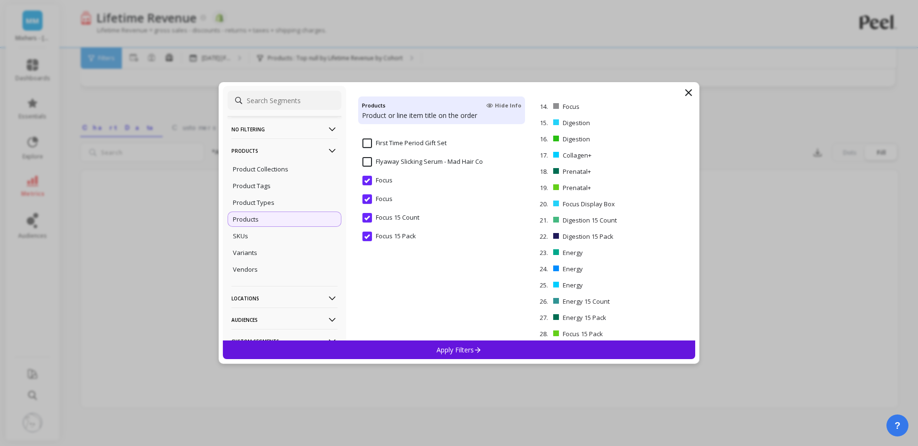
scroll to position [4784, 0]
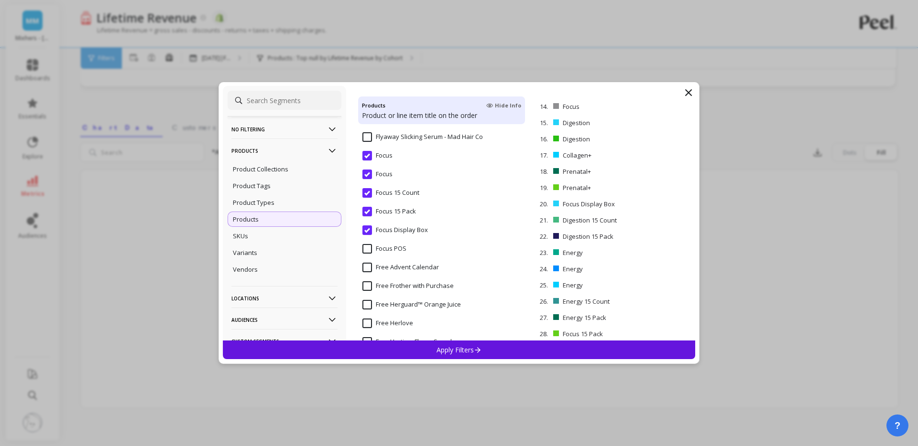
click at [398, 230] on input "Focus Display Box" at bounding box center [394, 231] width 65 height 10
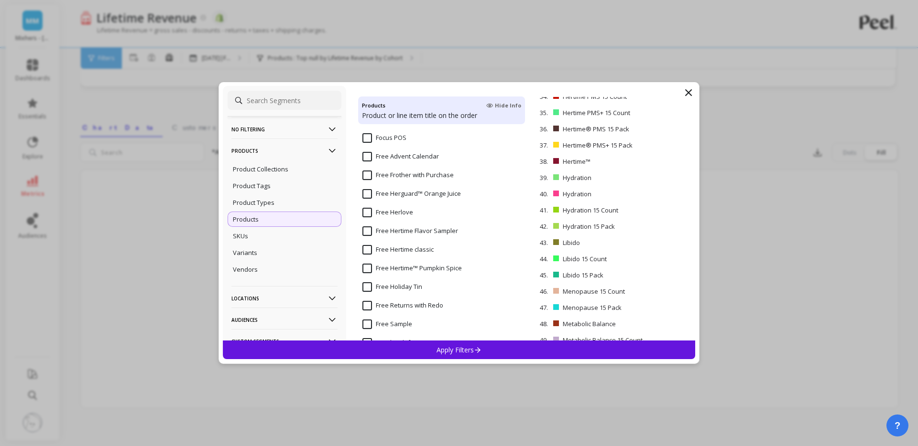
scroll to position [546, 0]
click at [536, 346] on div "Apply Filters" at bounding box center [459, 350] width 472 height 19
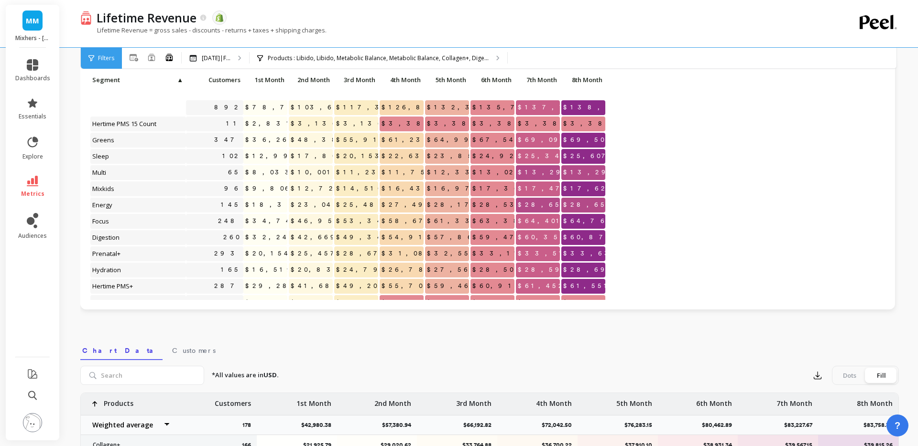
scroll to position [781, 0]
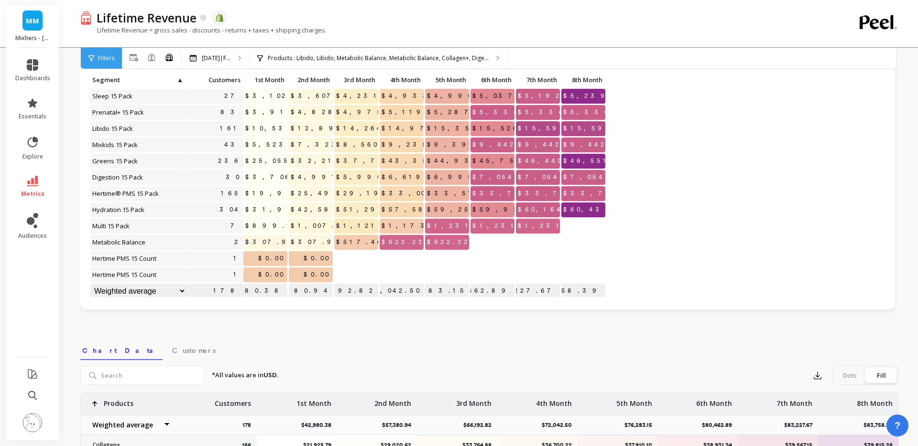
click at [183, 291] on select "Weighted average Weighted average excl. current month Sum [PERSON_NAME]" at bounding box center [138, 291] width 96 height 15
select select "sum"
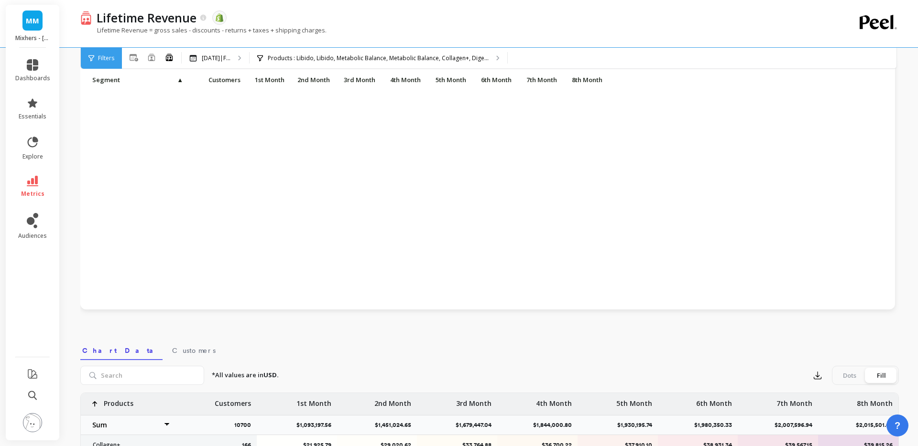
select select "sum"
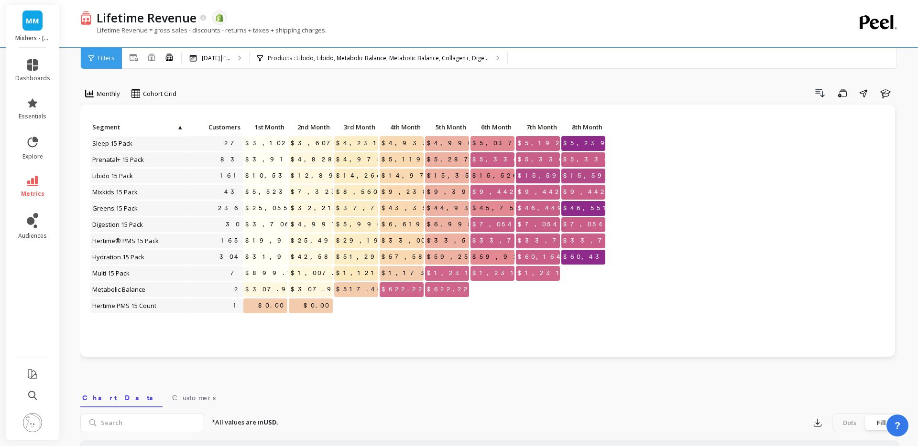
select select "sum"
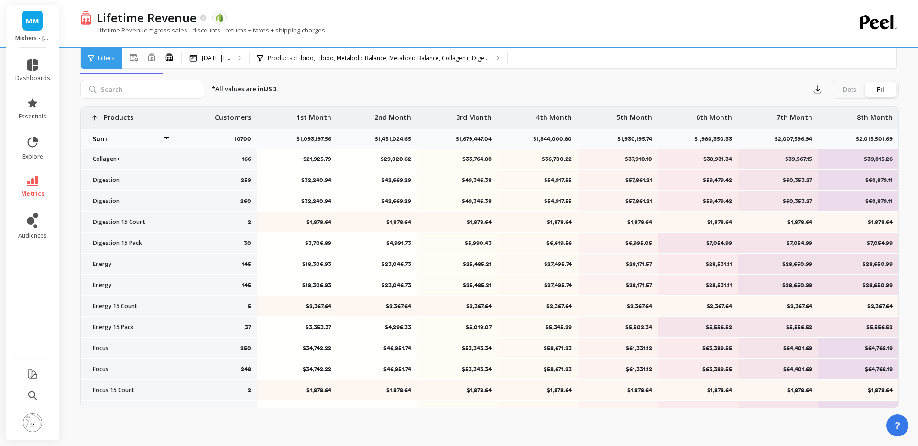
scroll to position [327, 0]
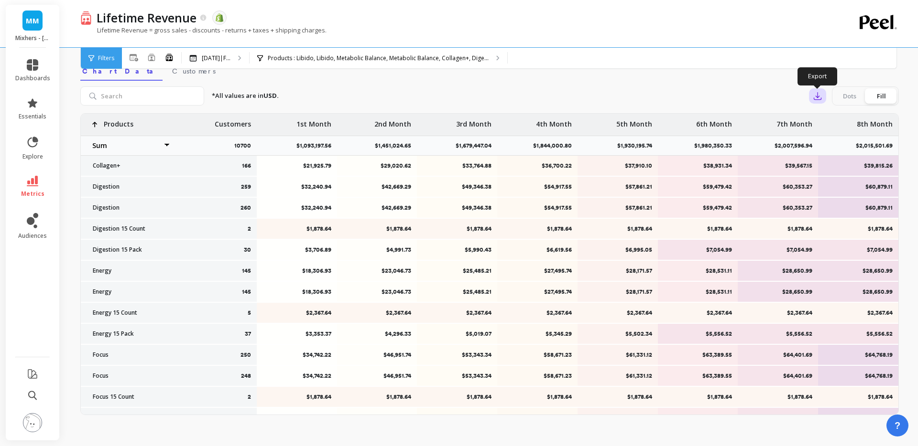
click at [818, 95] on icon "button" at bounding box center [818, 96] width 10 height 10
click at [832, 122] on span "CSV" at bounding box center [835, 123] width 14 height 10
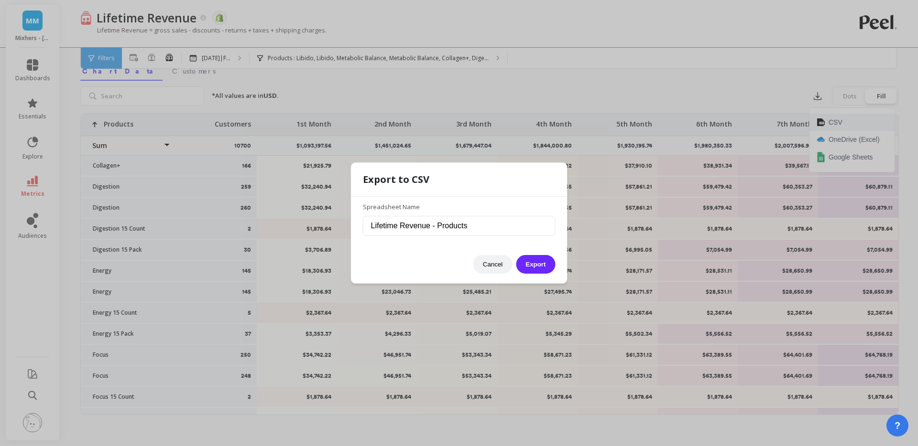
scroll to position [327, 0]
click at [513, 228] on input "Lifetime Revenue - Products" at bounding box center [459, 226] width 193 height 20
click at [516, 255] on button "Export" at bounding box center [535, 264] width 39 height 19
select select "sum"
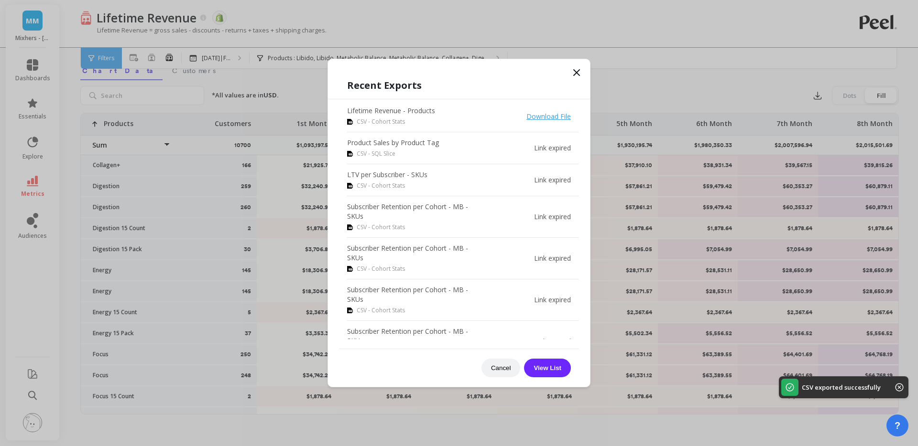
select select "sum"
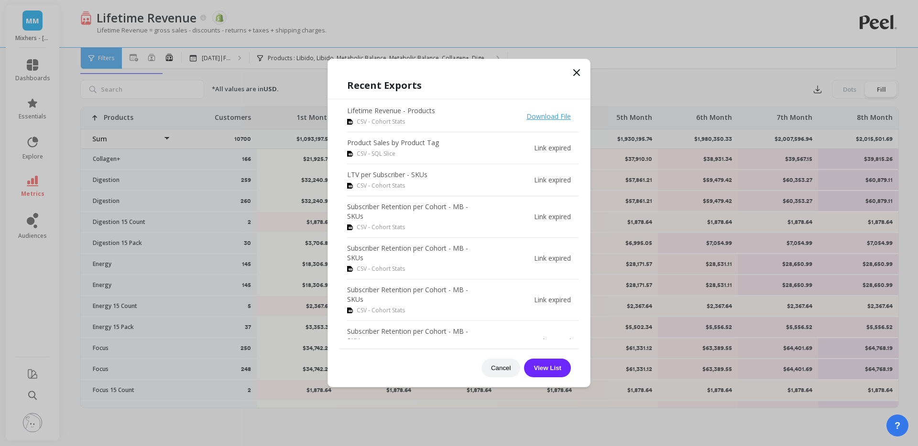
click at [574, 72] on icon at bounding box center [576, 72] width 11 height 11
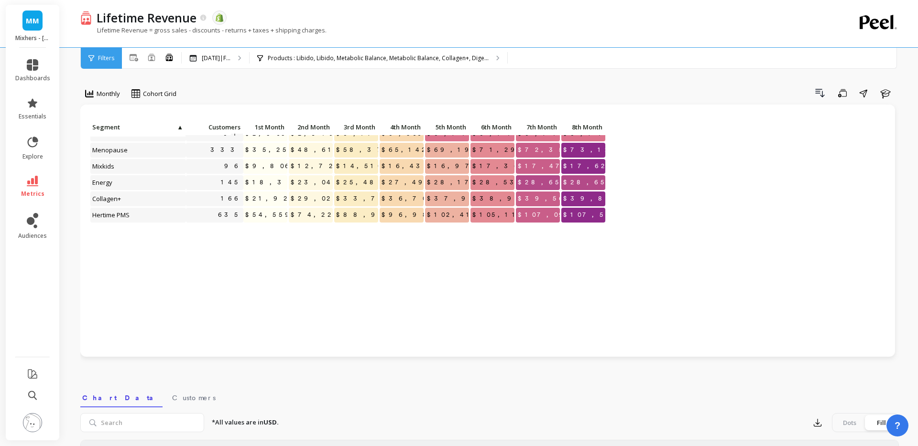
scroll to position [0, 0]
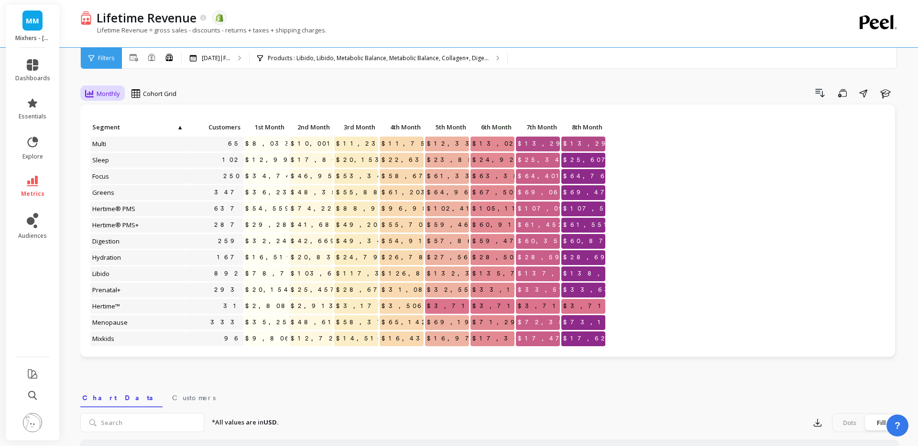
click at [106, 98] on div "Monthly" at bounding box center [102, 93] width 35 height 11
click at [93, 157] on div "Yearly" at bounding box center [116, 151] width 66 height 17
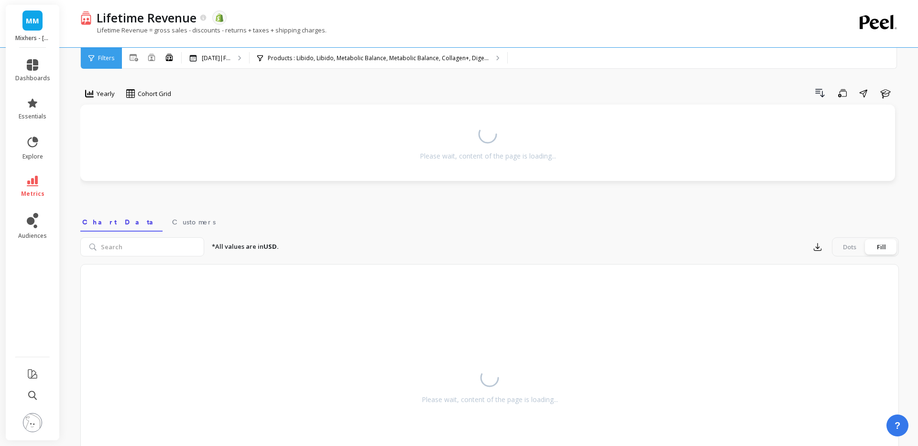
select select "sum"
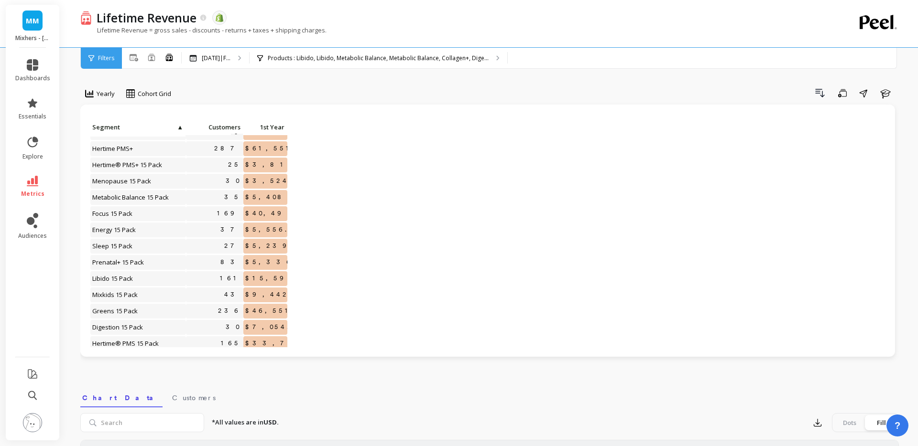
scroll to position [781, 0]
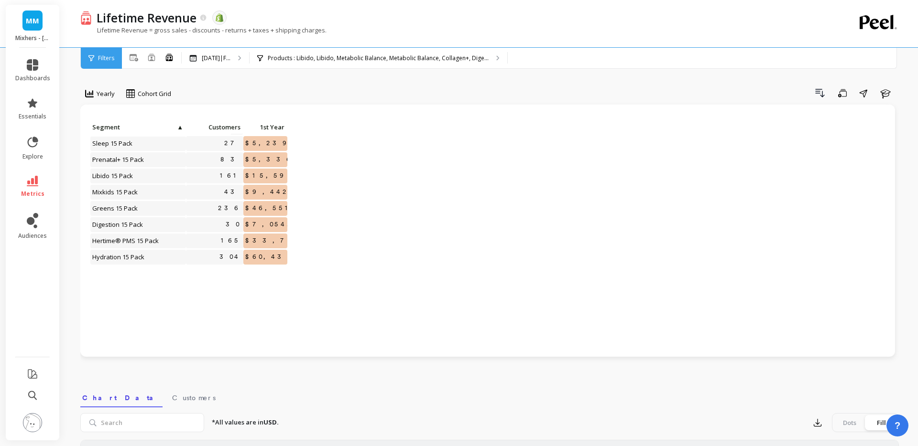
select select "sum"
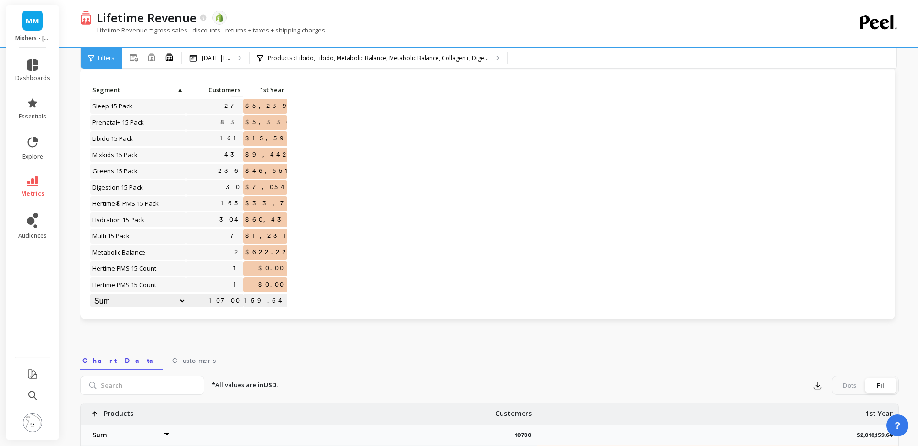
scroll to position [35, 0]
click at [417, 157] on div "Click to create an audience 169 $40,498.49 Click to create an audience 37 $5,55…" at bounding box center [487, 199] width 795 height 227
